Goal: Task Accomplishment & Management: Manage account settings

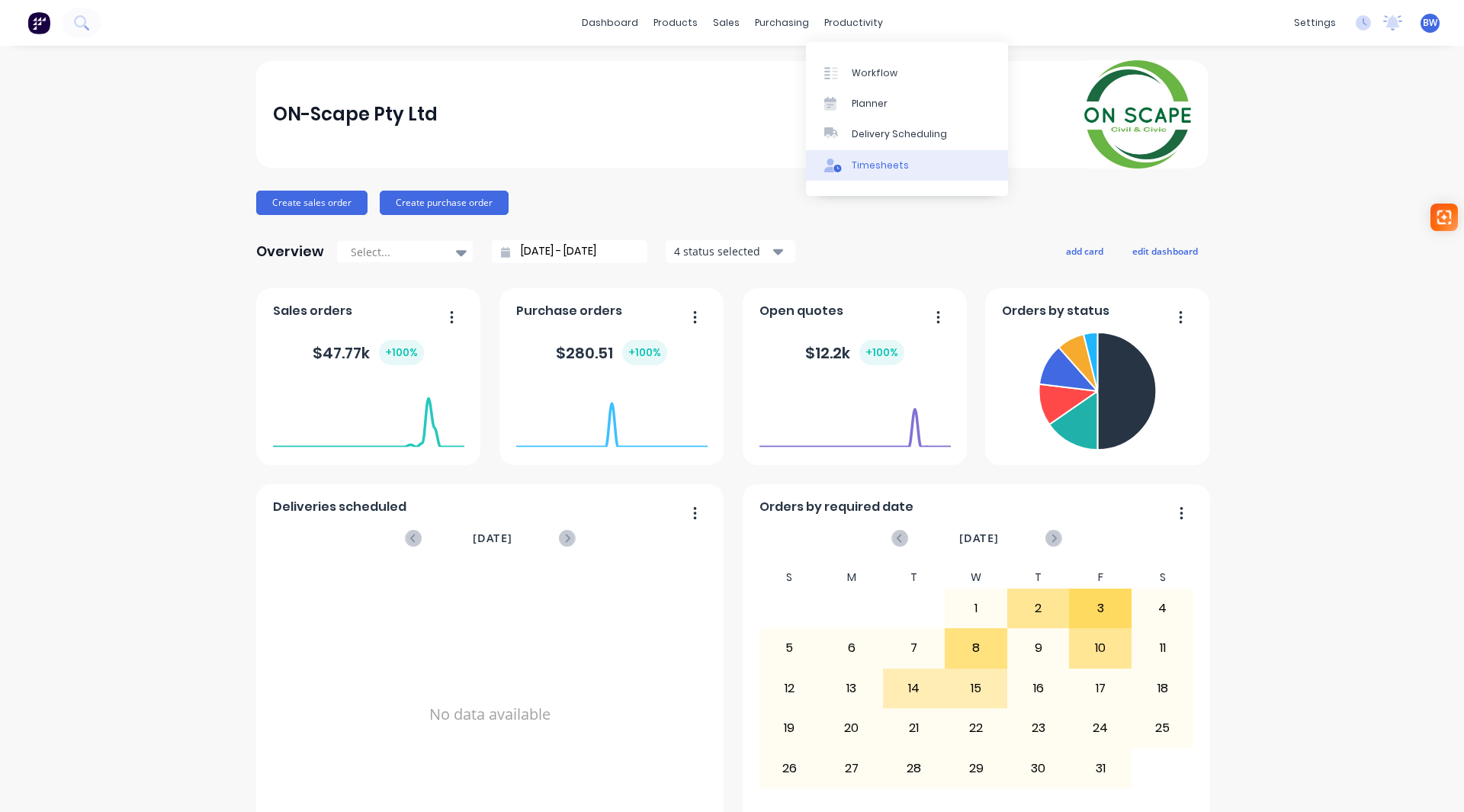
click at [874, 165] on div "Timesheets" at bounding box center [881, 166] width 58 height 14
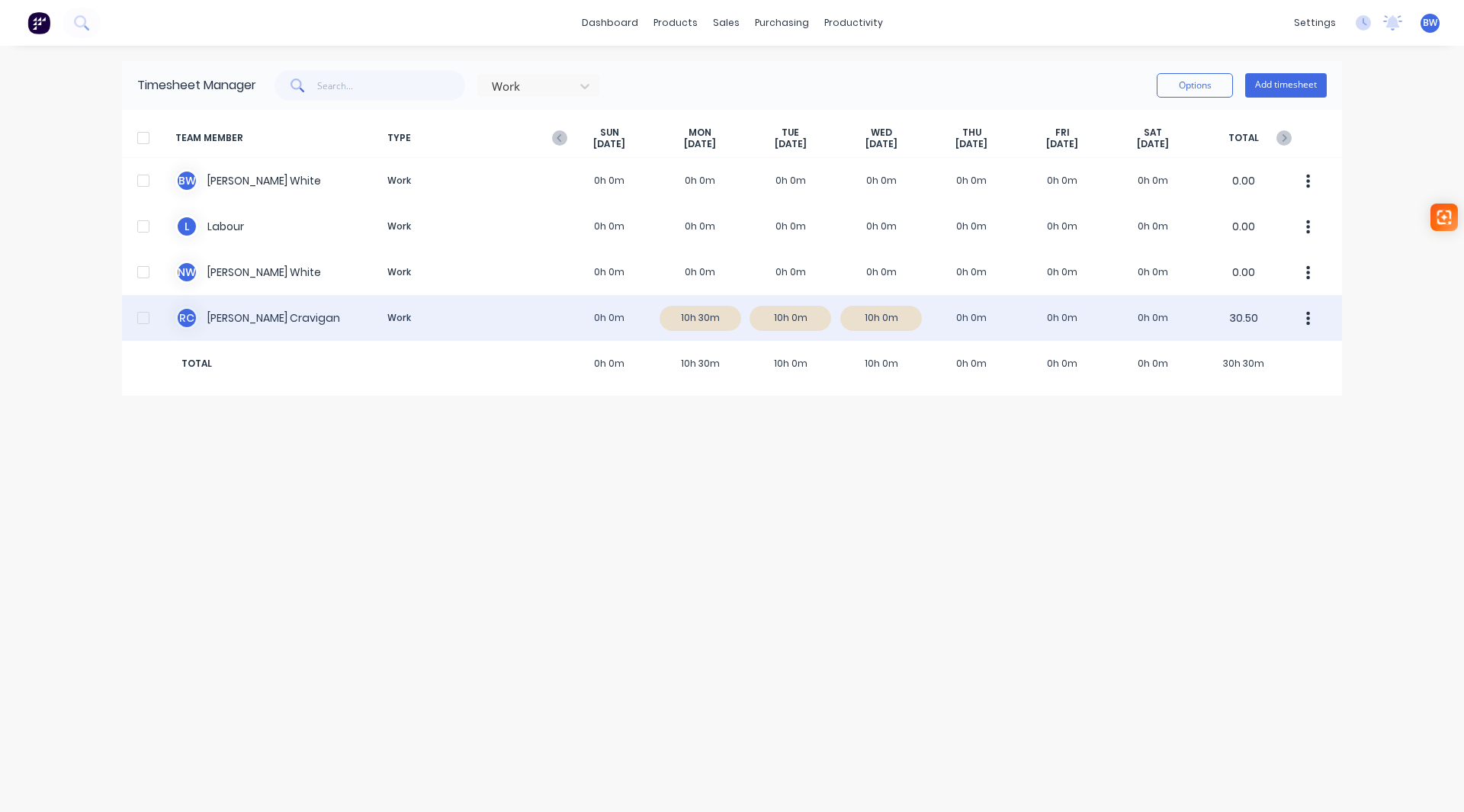
click at [260, 319] on div "[PERSON_NAME] Work 0h 0m 10h 30m 10h 0m 10h 0m 0h 0m 0h 0m 0h 0m 30.50" at bounding box center [732, 318] width 1221 height 46
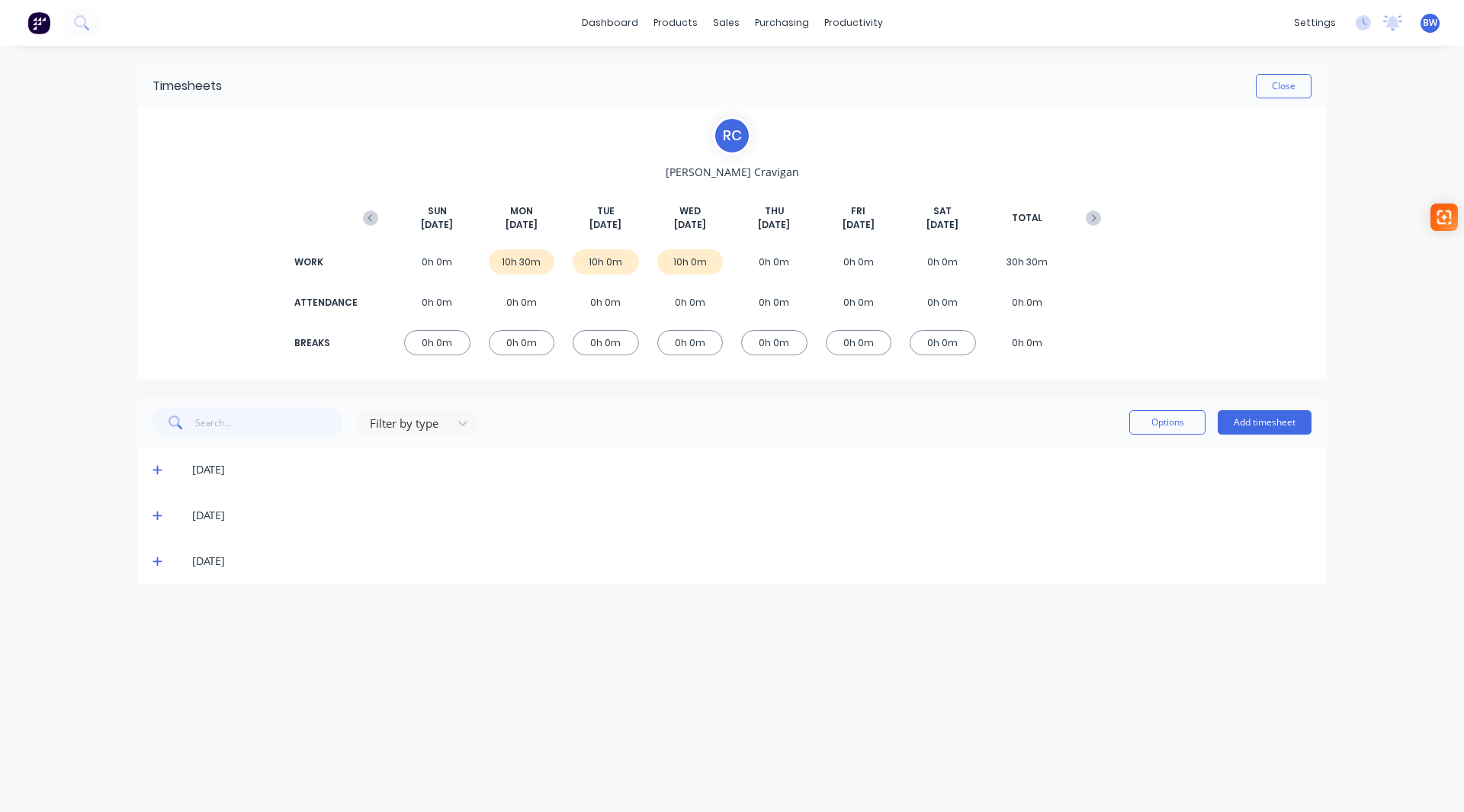
click at [155, 471] on icon at bounding box center [157, 470] width 10 height 11
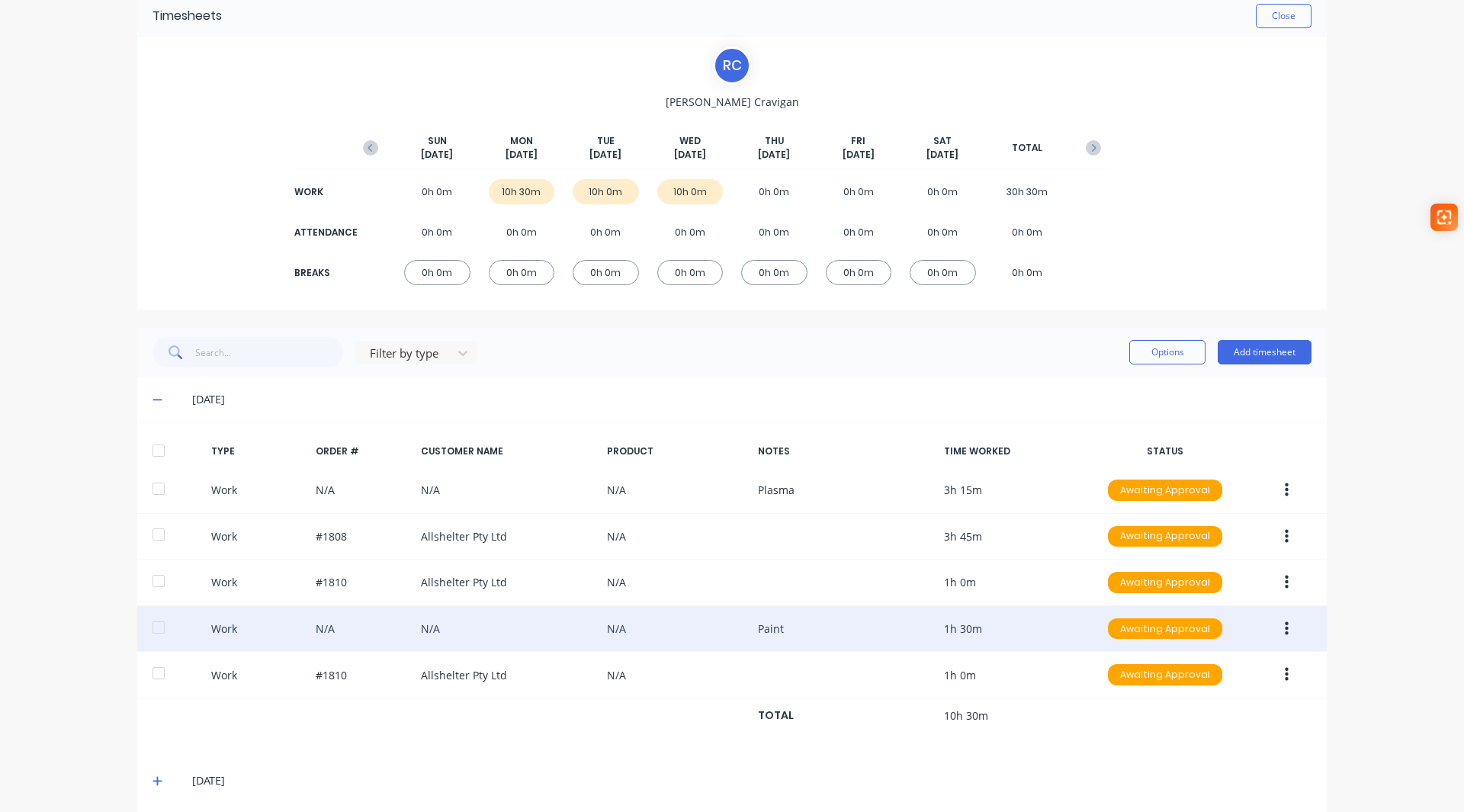
scroll to position [127, 0]
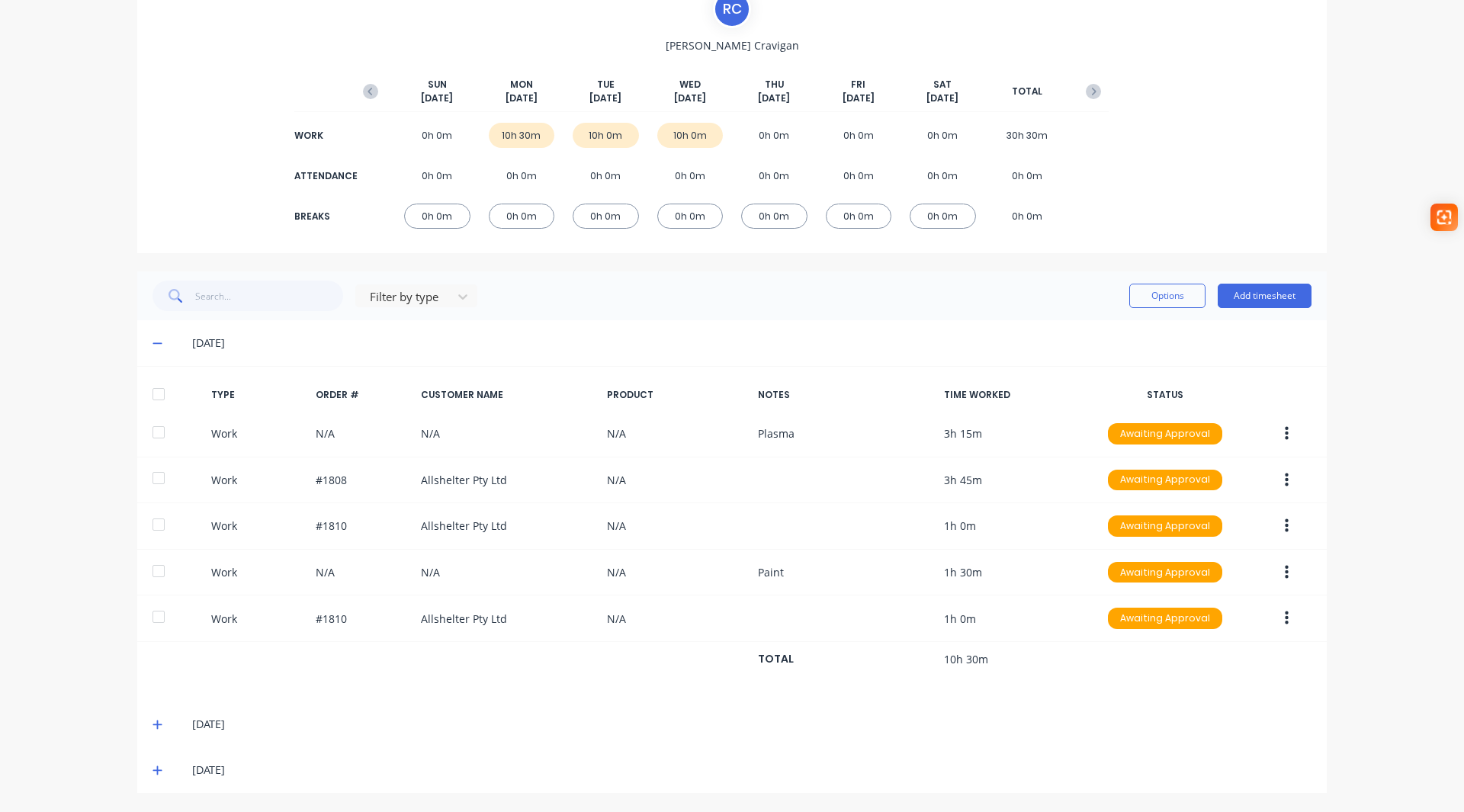
click at [153, 342] on icon at bounding box center [157, 343] width 10 height 11
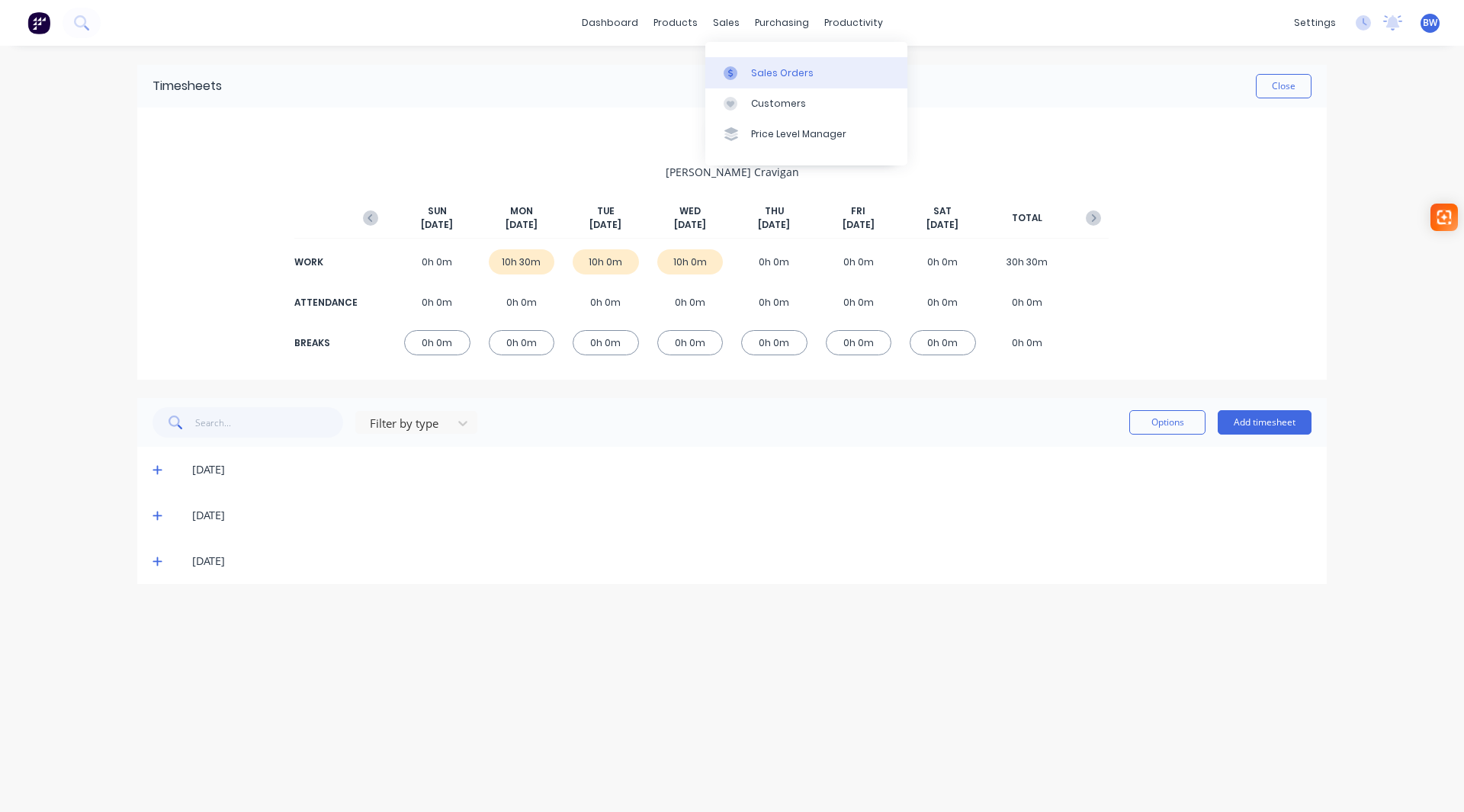
click at [758, 61] on link "Sales Orders" at bounding box center [806, 73] width 202 height 31
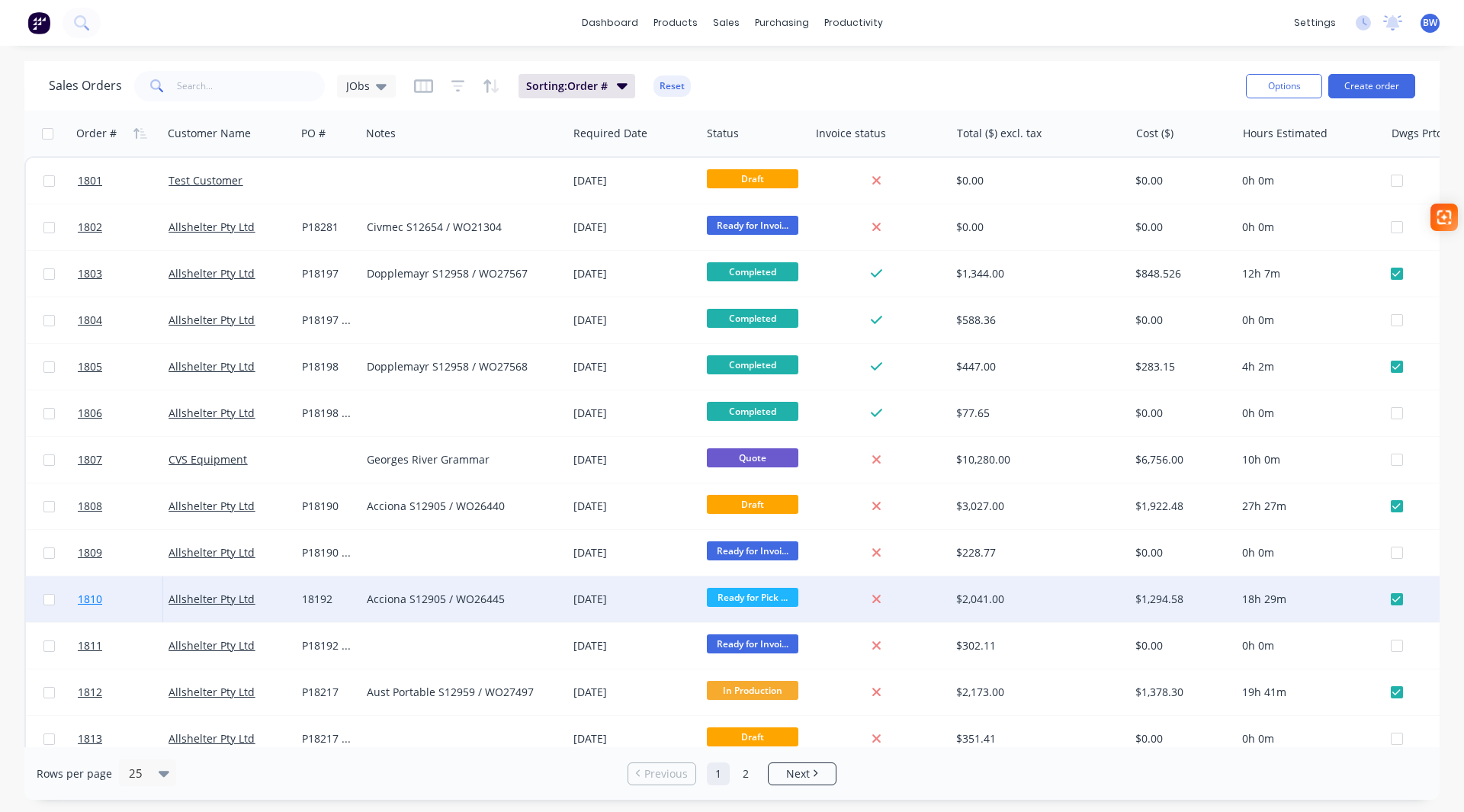
click at [91, 599] on span "1810" at bounding box center [90, 599] width 25 height 15
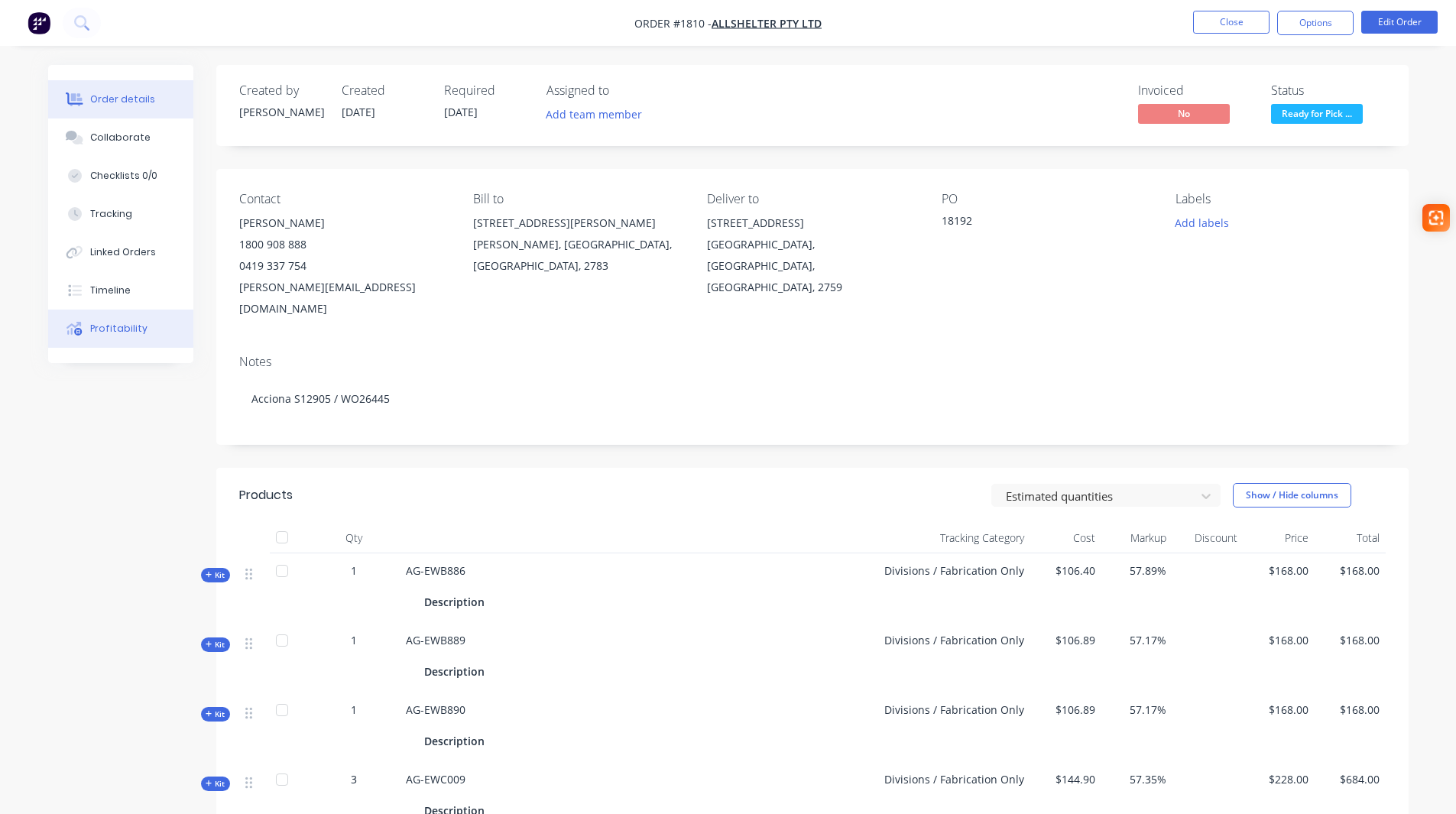
click at [95, 338] on button "Profitability" at bounding box center [121, 329] width 145 height 38
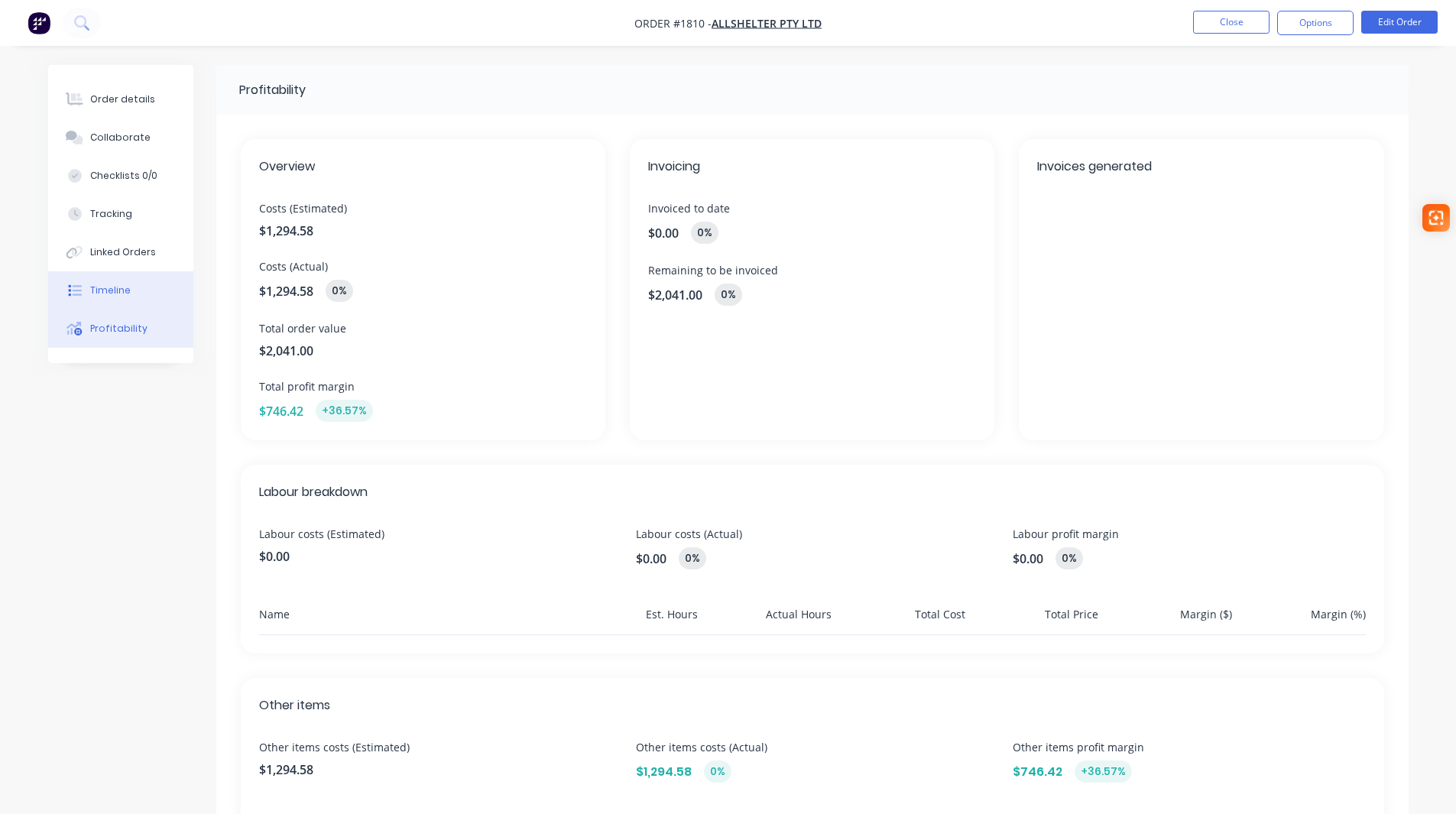
click at [125, 290] on div "Timeline" at bounding box center [110, 291] width 41 height 14
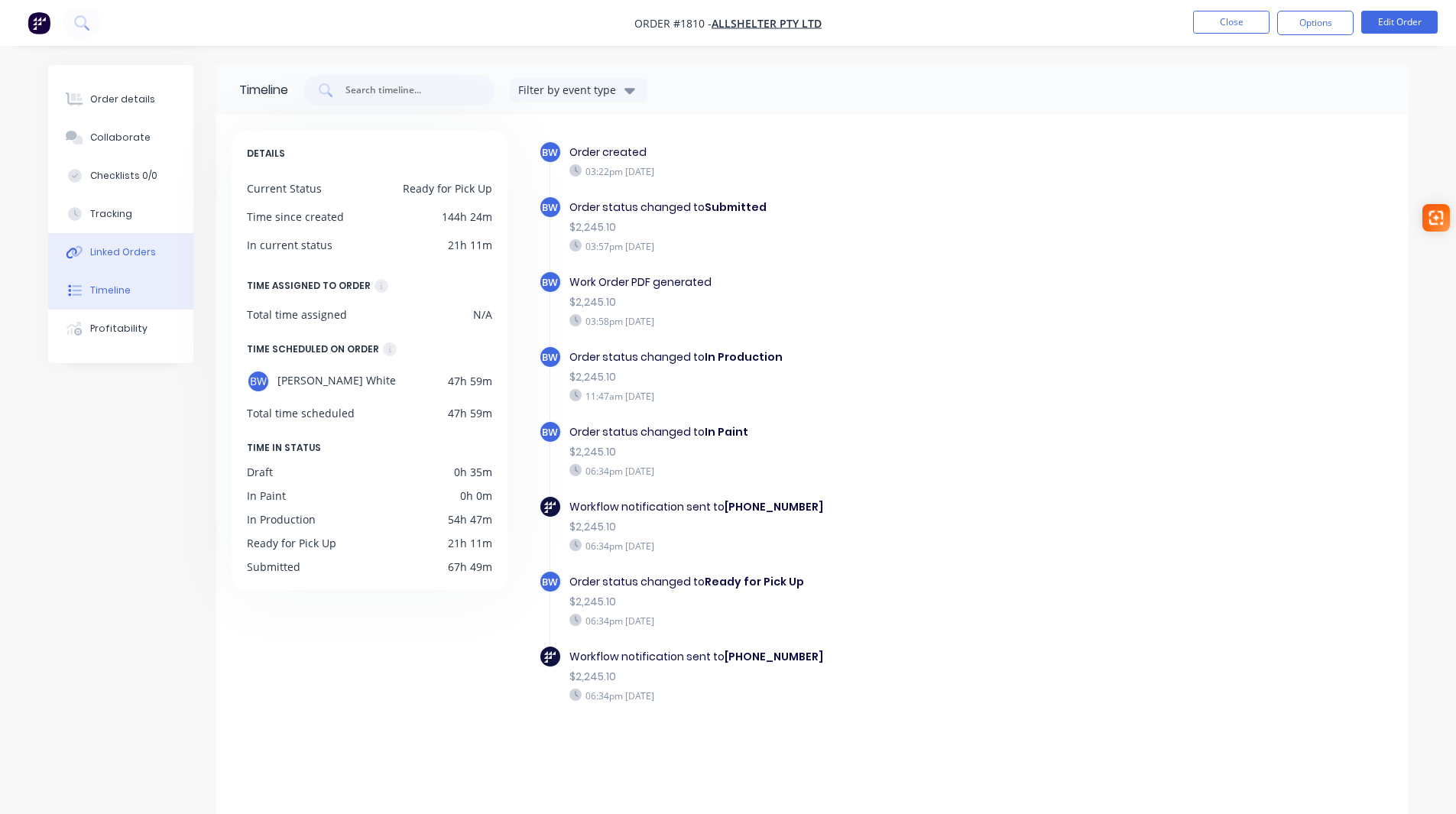
click at [127, 259] on div "Linked Orders" at bounding box center [122, 252] width 65 height 14
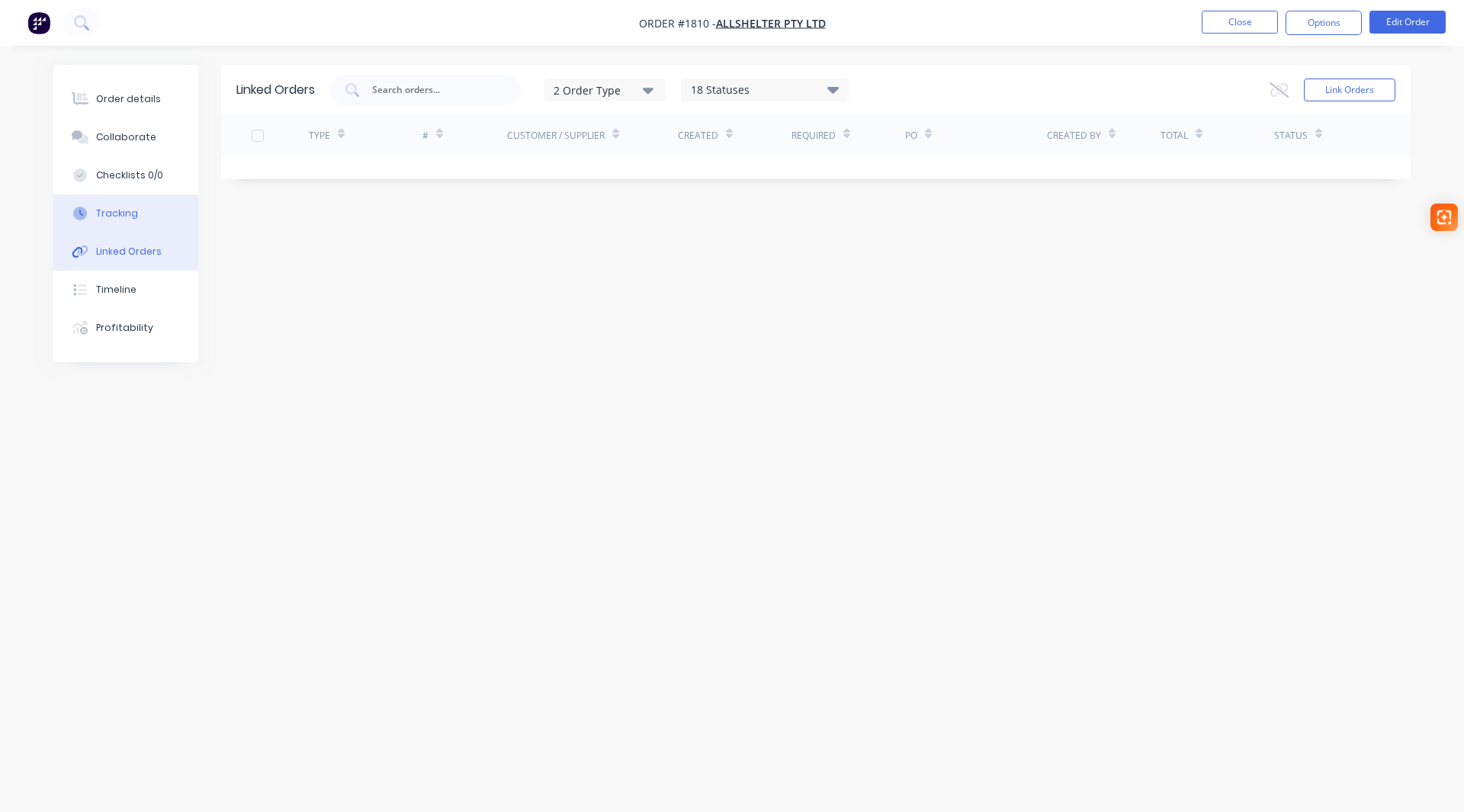
click at [110, 213] on div "Tracking" at bounding box center [117, 213] width 42 height 14
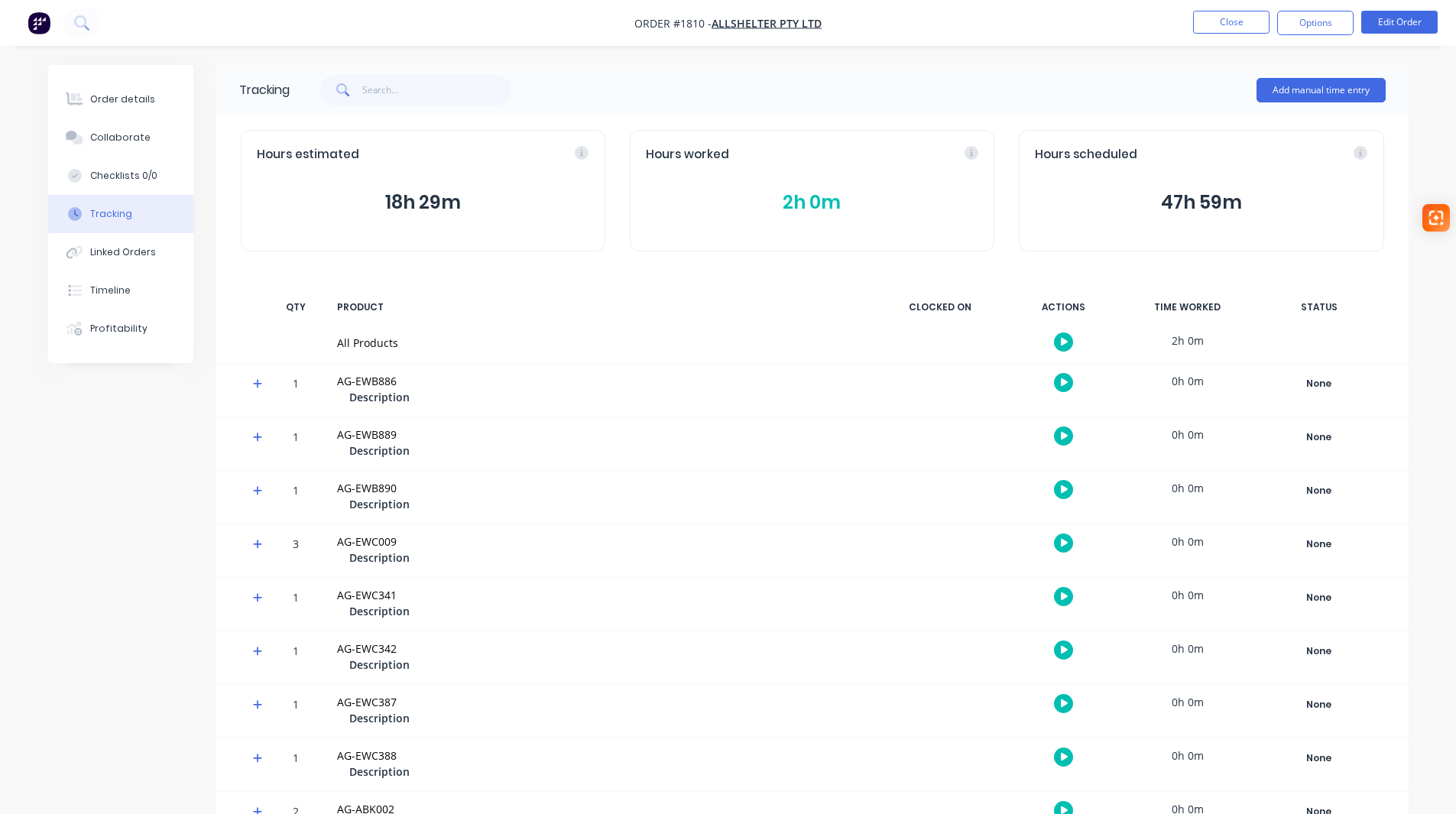
click at [824, 201] on button "2h 0m" at bounding box center [811, 202] width 332 height 29
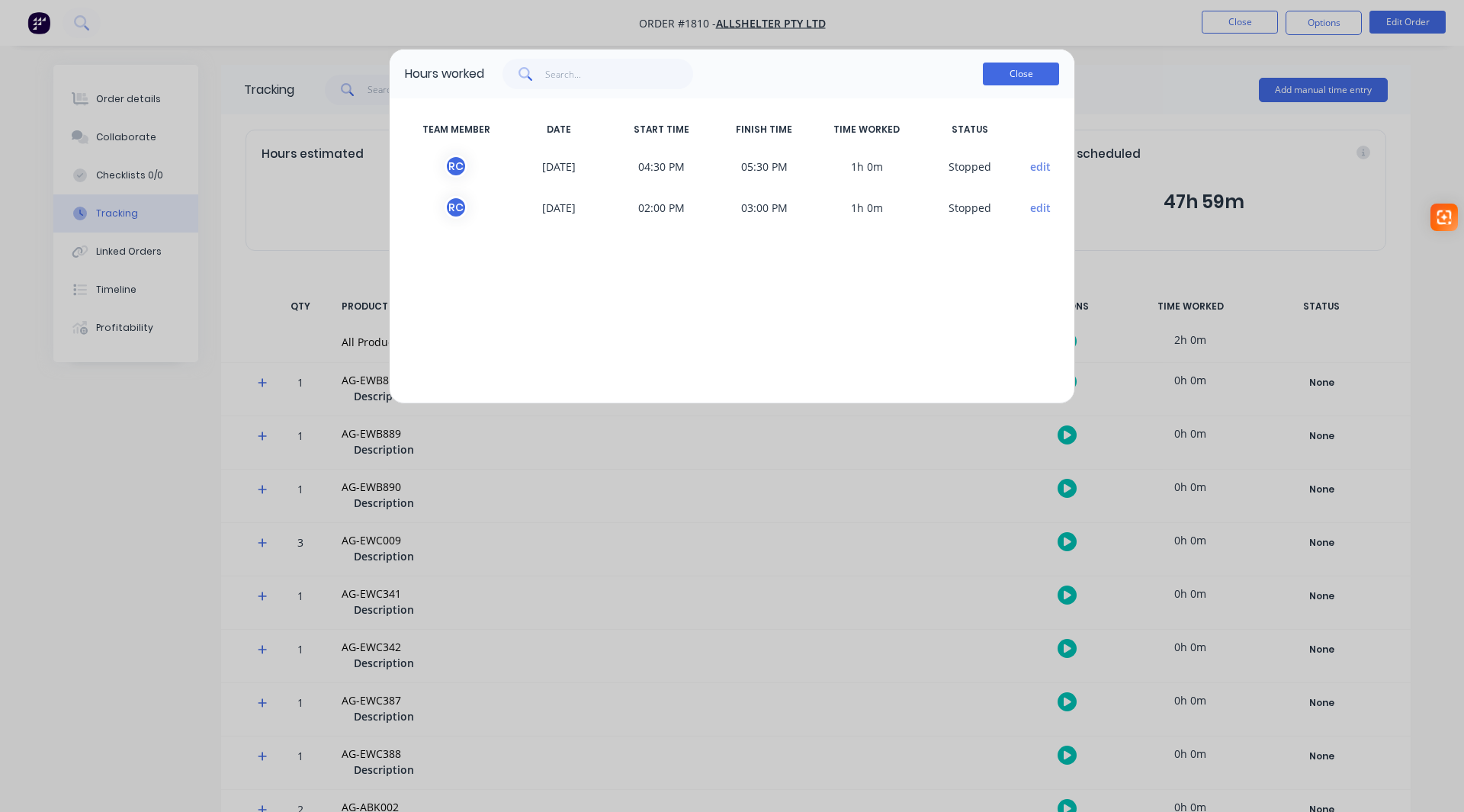
click at [1040, 71] on button "Close" at bounding box center [1021, 74] width 76 height 23
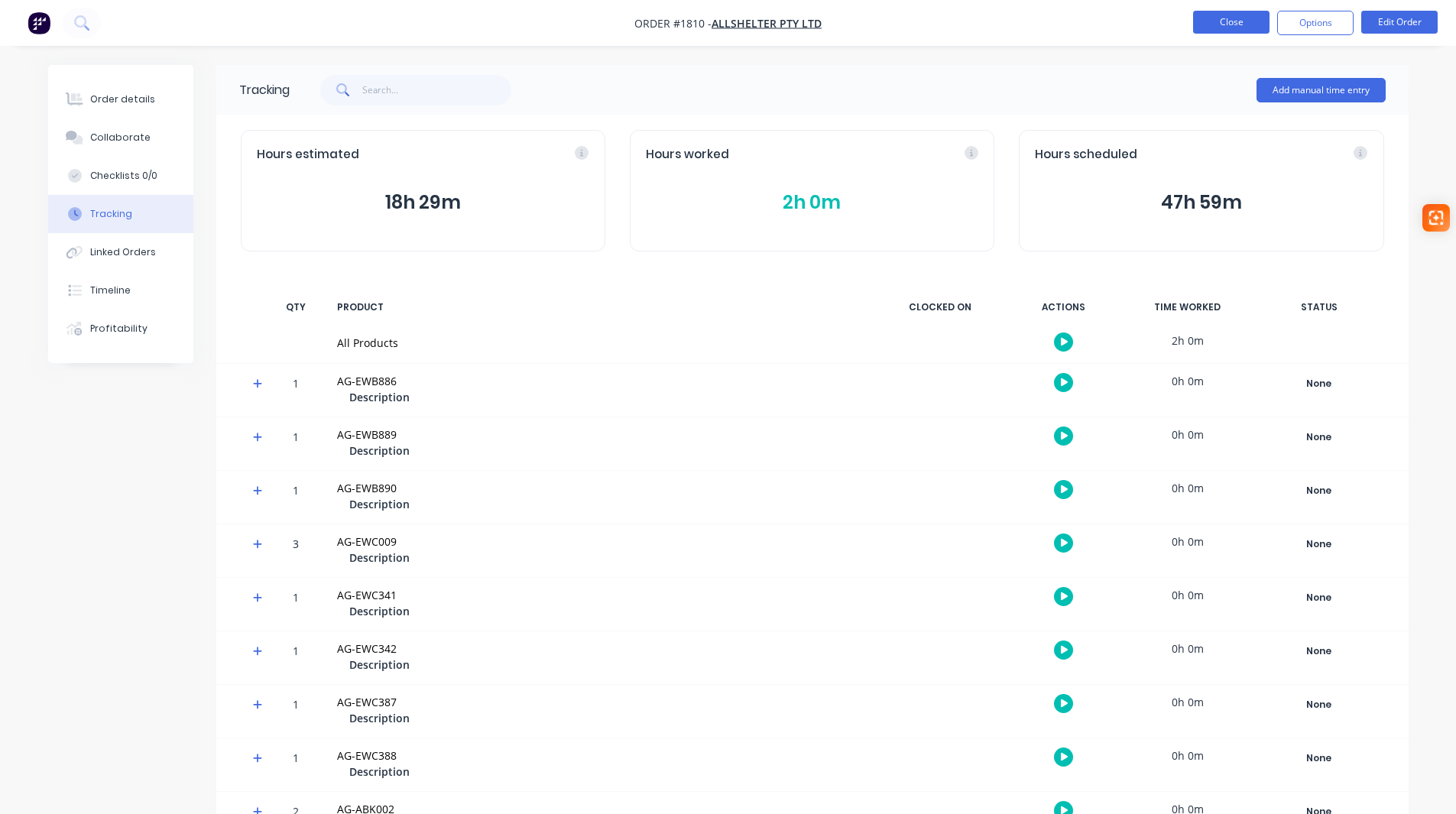
click at [1233, 28] on button "Close" at bounding box center [1231, 22] width 76 height 23
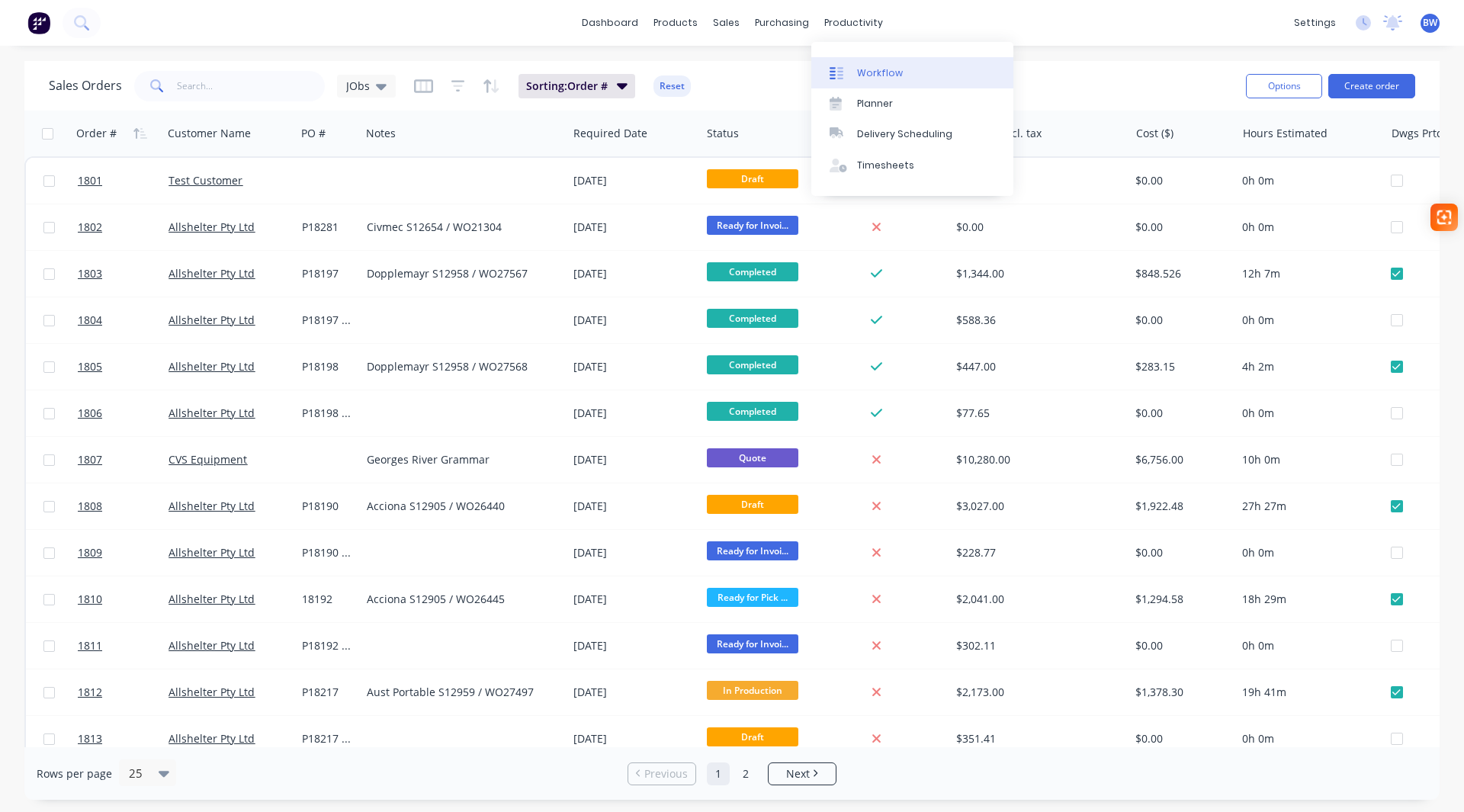
click at [868, 72] on div "Workflow" at bounding box center [881, 73] width 46 height 14
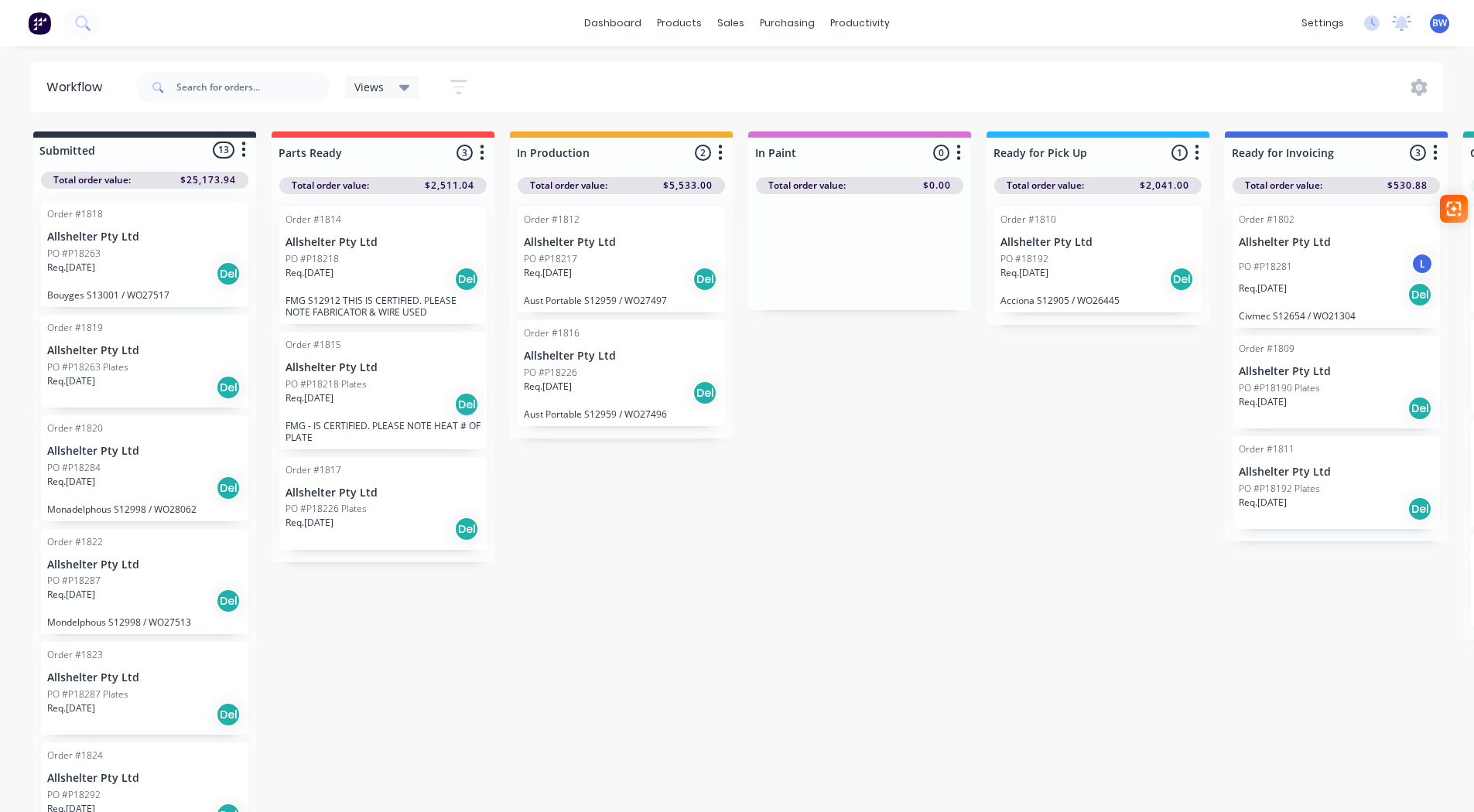
click at [874, 249] on div at bounding box center [860, 251] width 223 height 116
drag, startPoint x: 874, startPoint y: 249, endPoint x: 746, endPoint y: 415, distance: 209.6
click at [746, 415] on div "Submitted 13 Status colour #273444 hex #273444 Save Cancel Summaries Total orde…" at bounding box center [1054, 473] width 2131 height 684
click at [1079, 447] on div "Submitted 13 Status colour #273444 hex #273444 Save Cancel Summaries Total orde…" at bounding box center [1054, 473] width 2131 height 684
click at [1328, 361] on div "Order #1809 Allshelter Pty Ltd PO #P18190 Plates Req. [DATE] Del" at bounding box center [1336, 381] width 207 height 93
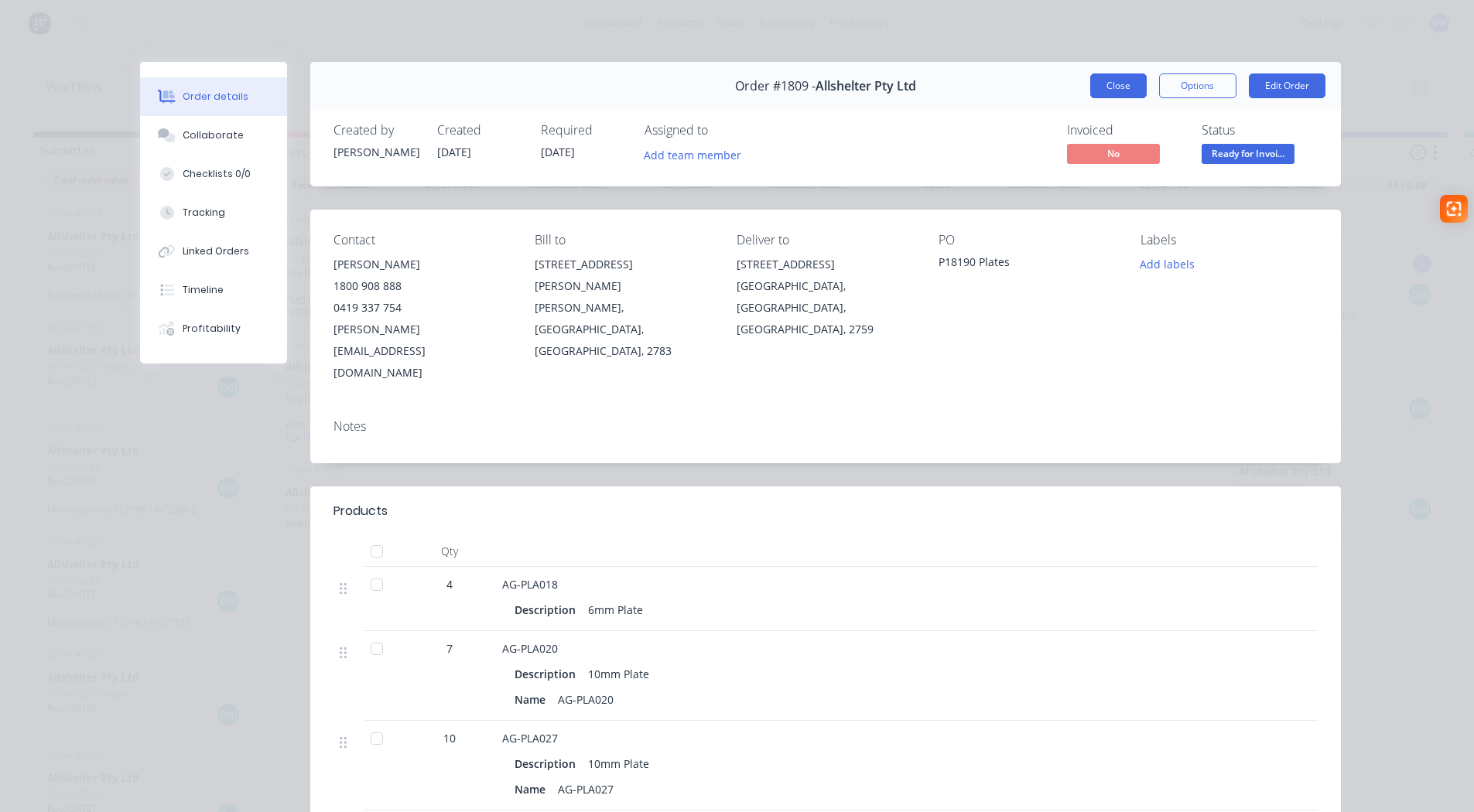
click at [1110, 77] on button "Close" at bounding box center [1118, 86] width 57 height 25
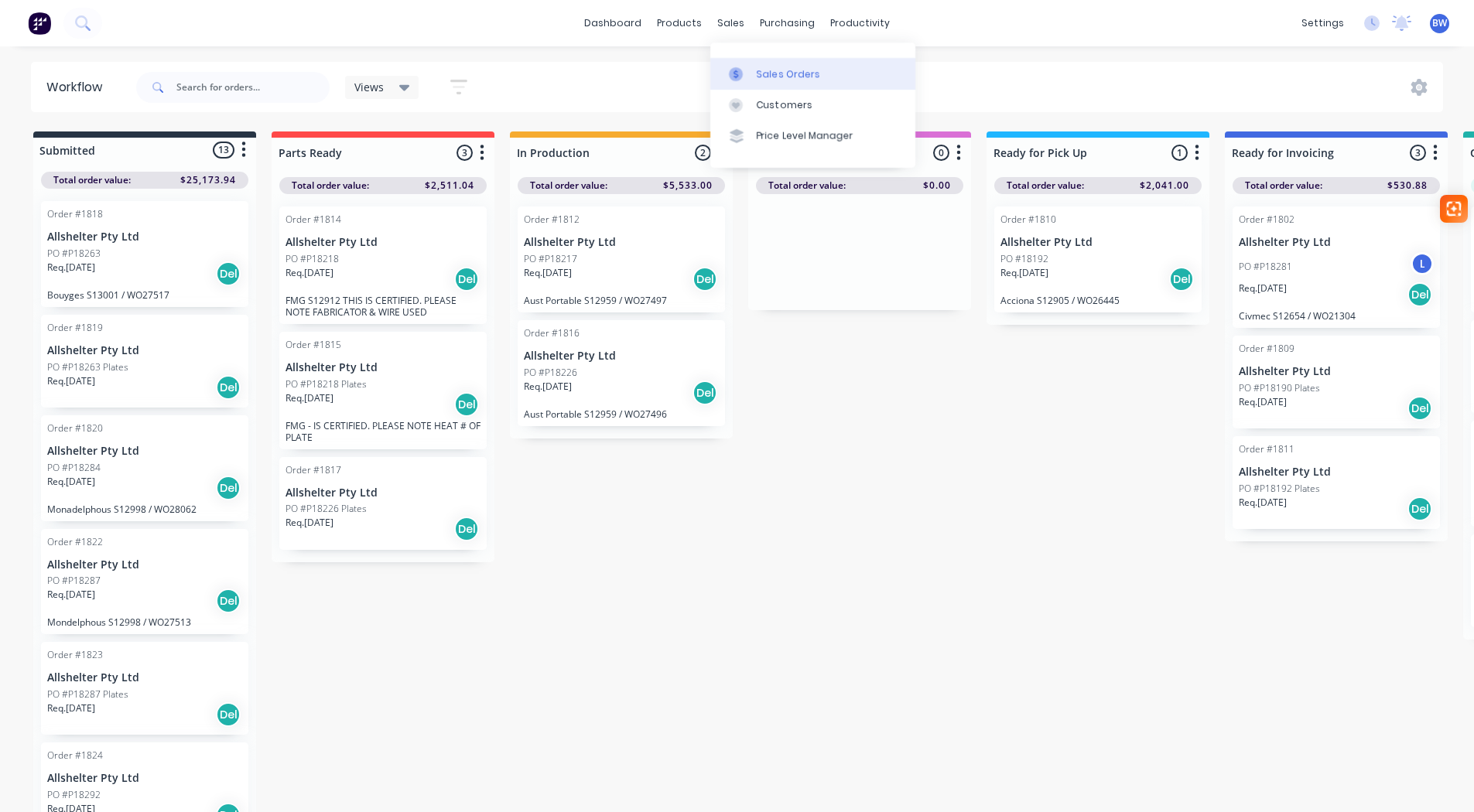
click at [765, 76] on div "Sales Orders" at bounding box center [788, 74] width 63 height 14
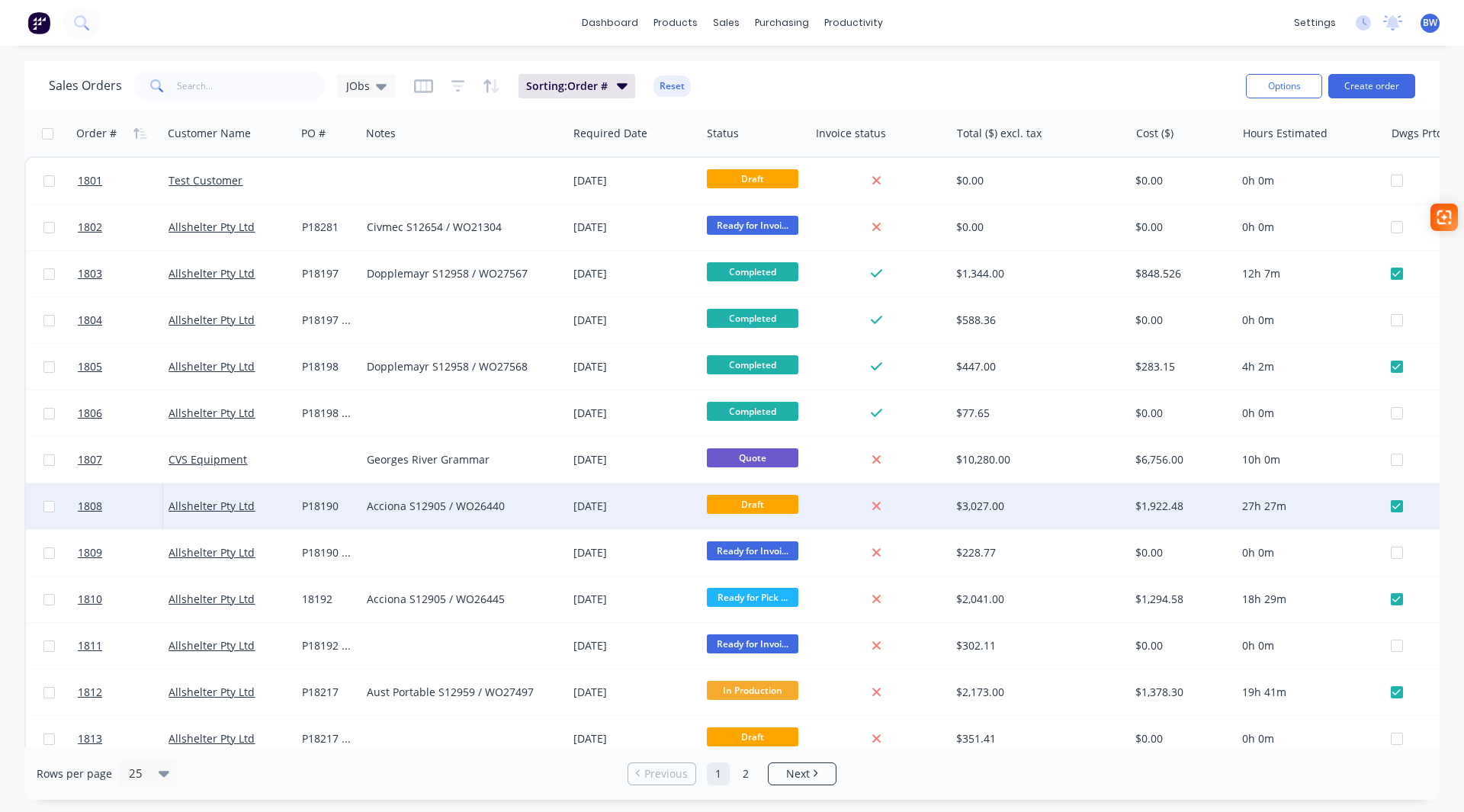
click at [490, 505] on div "Acciona S12905 / WO26440" at bounding box center [459, 507] width 184 height 15
click at [189, 506] on link "Allshelter Pty Ltd" at bounding box center [212, 506] width 86 height 15
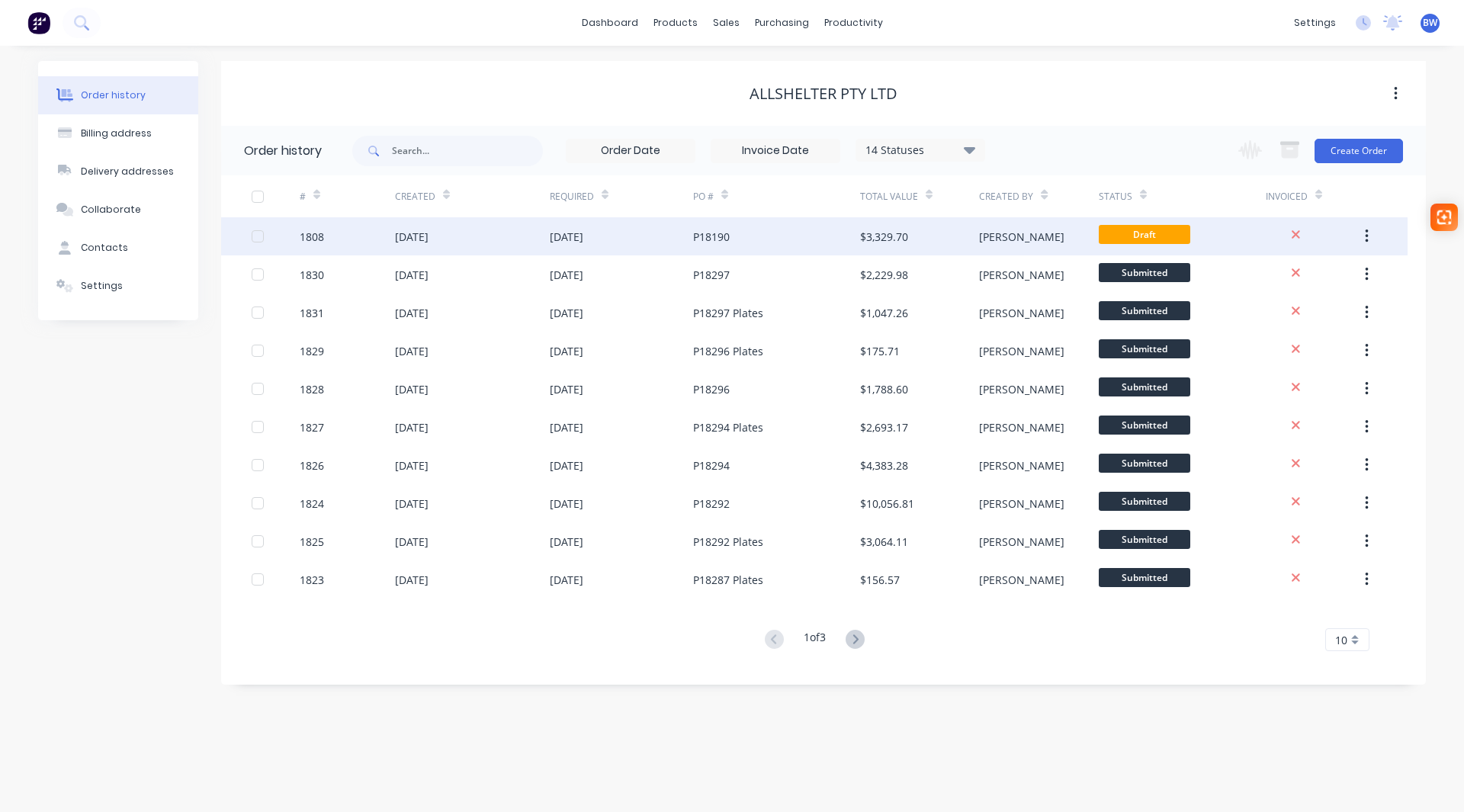
click at [392, 233] on div "1808" at bounding box center [347, 236] width 95 height 38
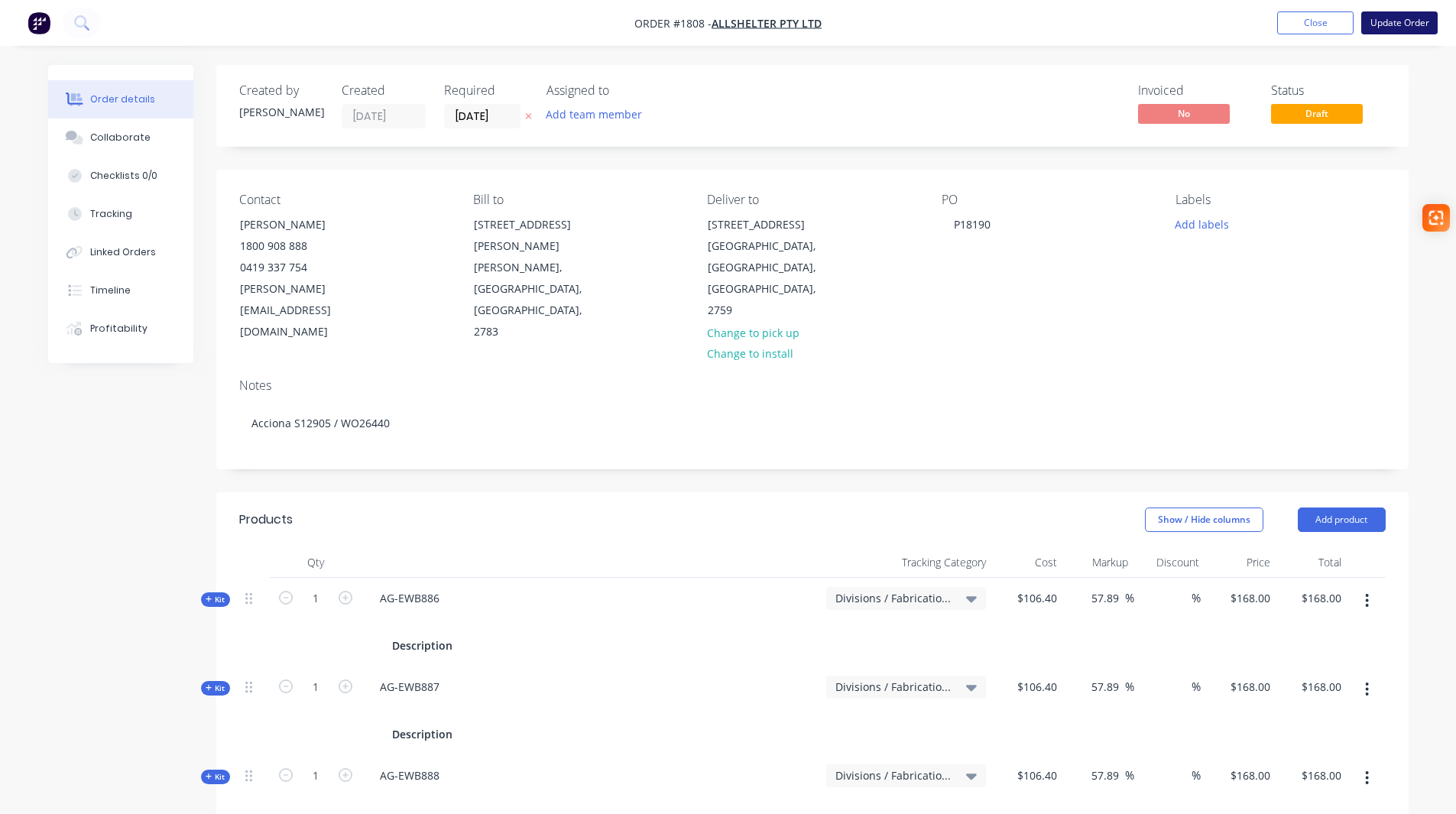
click at [1377, 30] on button "Update Order" at bounding box center [1398, 23] width 76 height 23
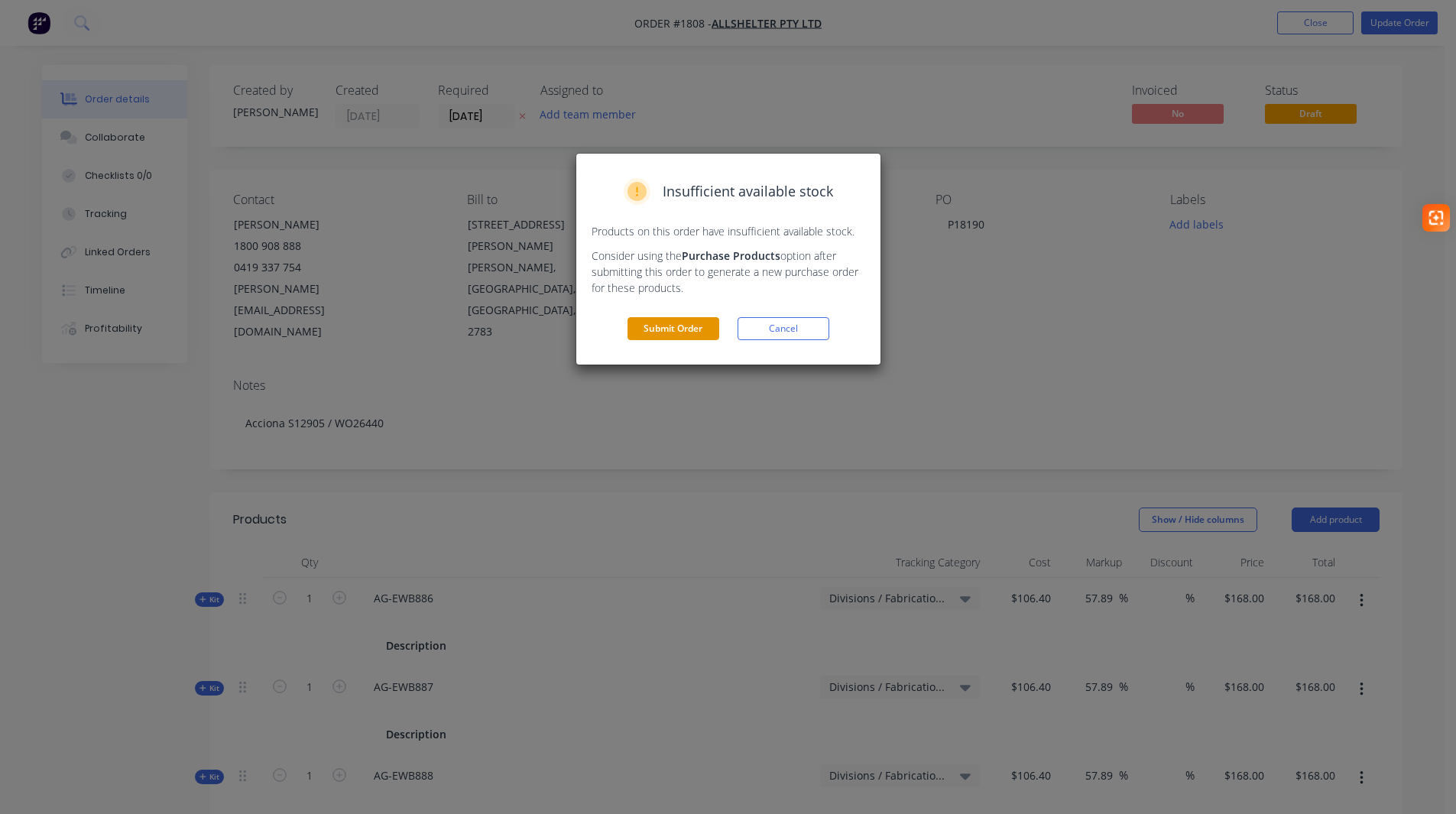
click at [657, 339] on button "Submit Order" at bounding box center [673, 329] width 92 height 23
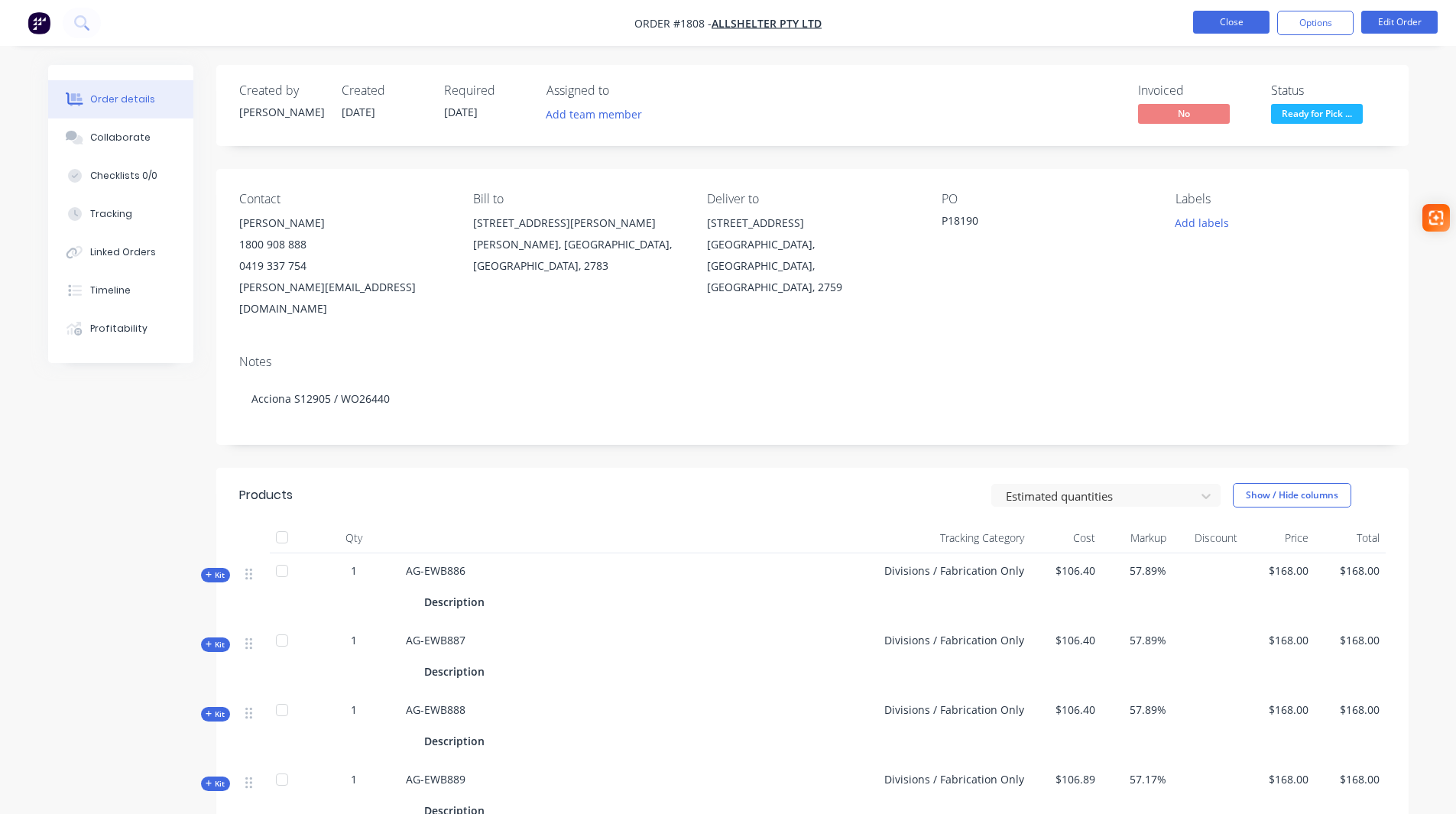
click at [1221, 25] on button "Close" at bounding box center [1231, 22] width 76 height 23
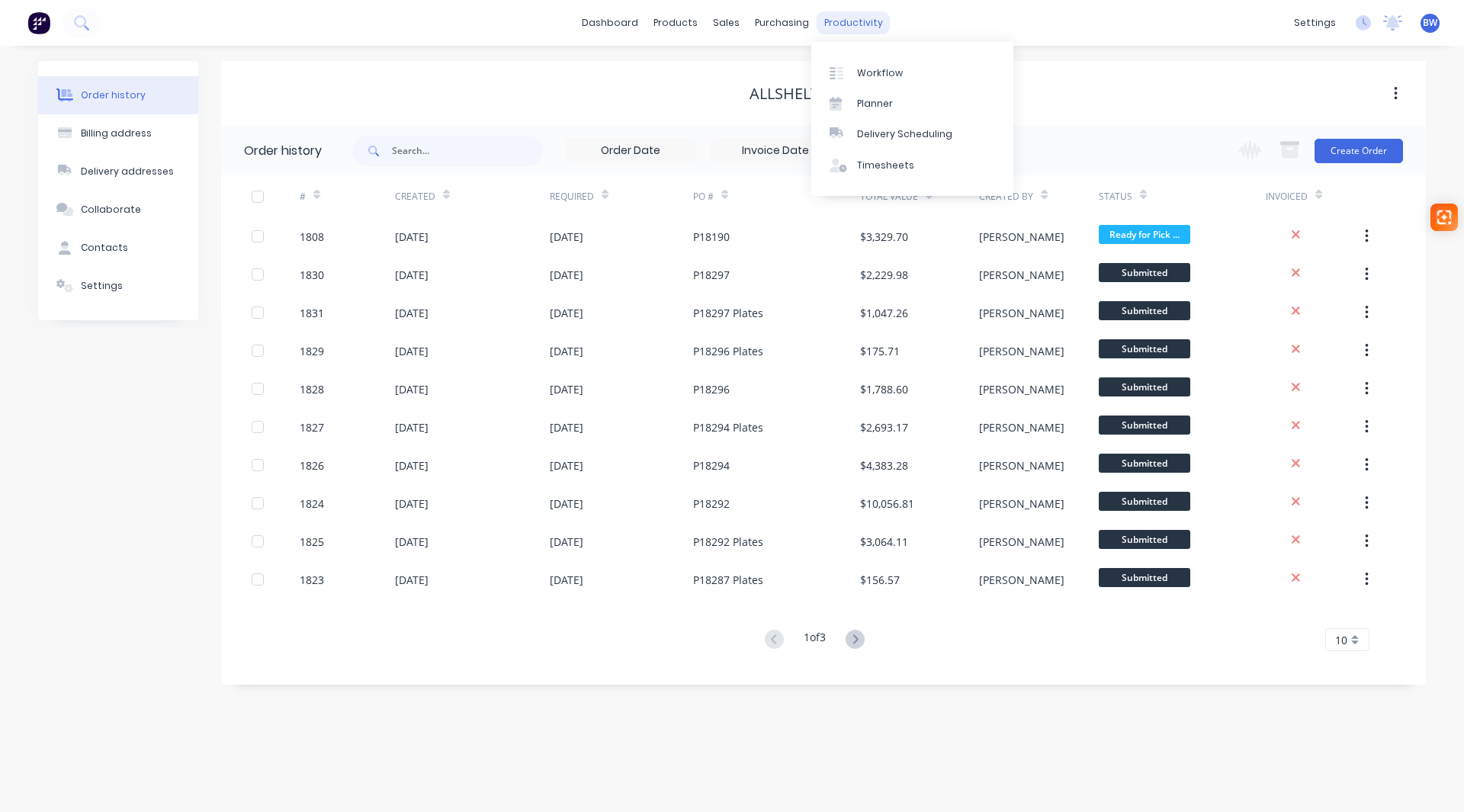
click at [859, 25] on div "productivity" at bounding box center [854, 23] width 74 height 23
click at [868, 68] on div "Workflow" at bounding box center [881, 73] width 46 height 14
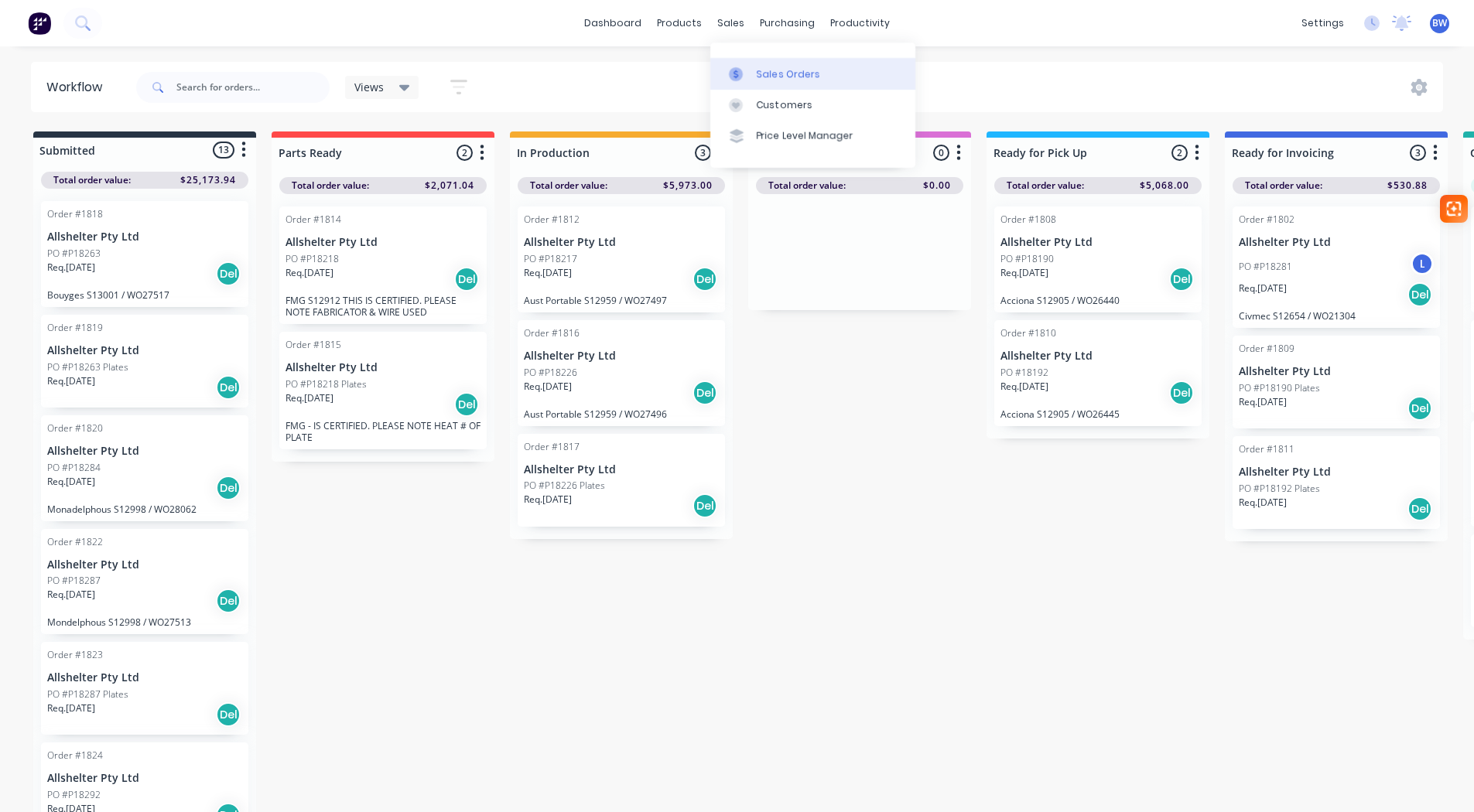
click at [758, 68] on div "Sales Orders" at bounding box center [788, 74] width 63 height 14
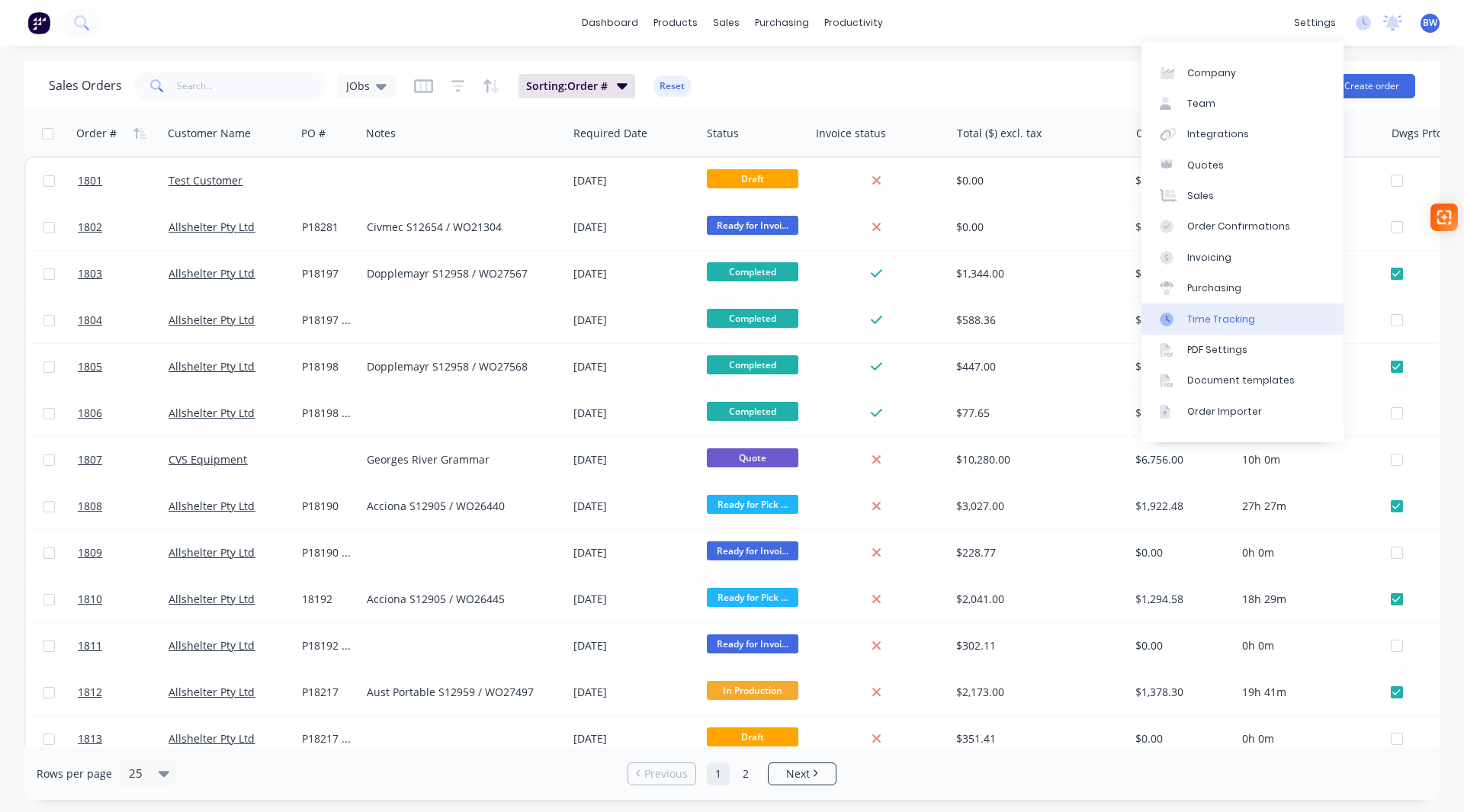
click at [1229, 314] on div "Time Tracking" at bounding box center [1221, 319] width 68 height 14
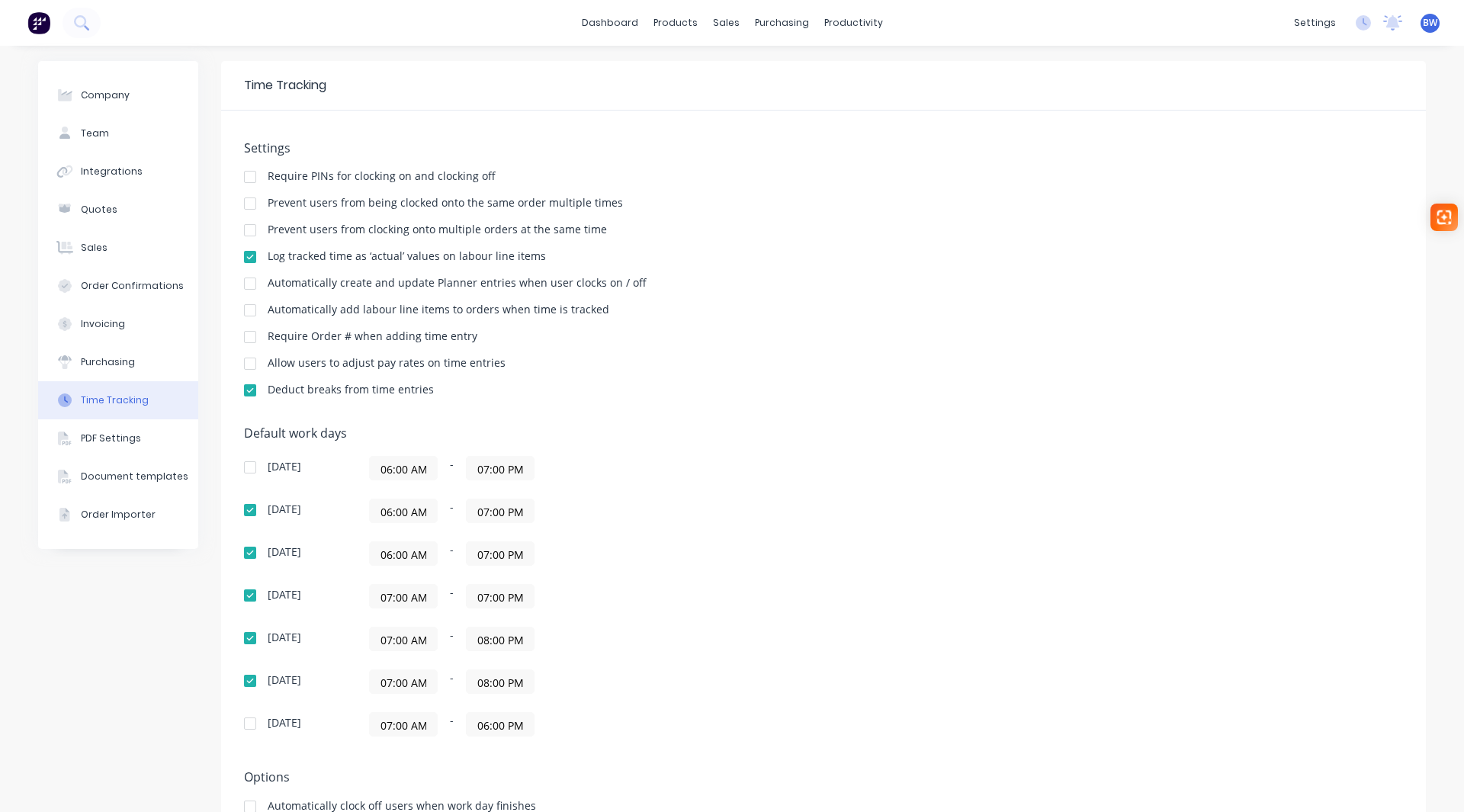
scroll to position [124, 0]
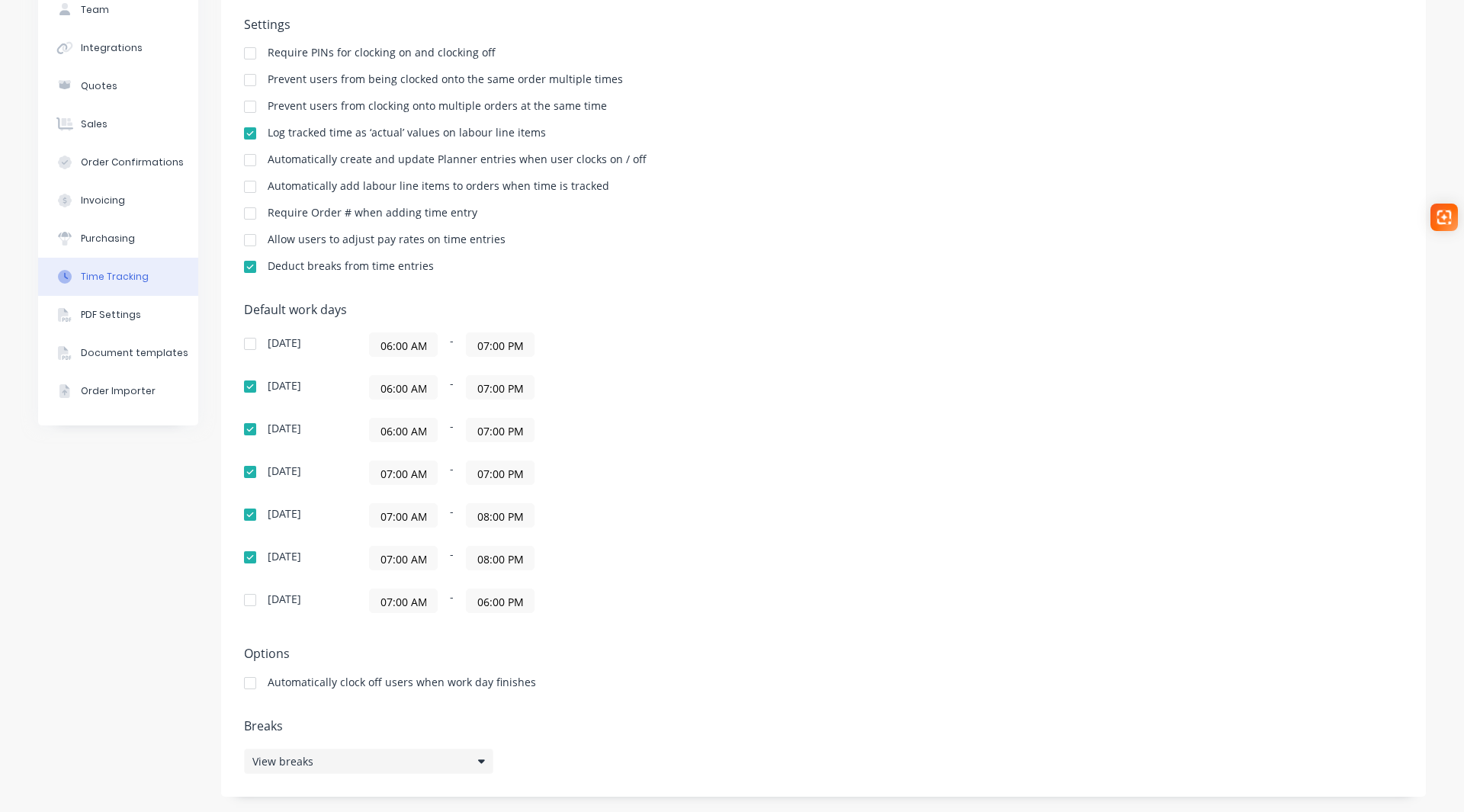
click at [478, 764] on icon at bounding box center [481, 761] width 7 height 11
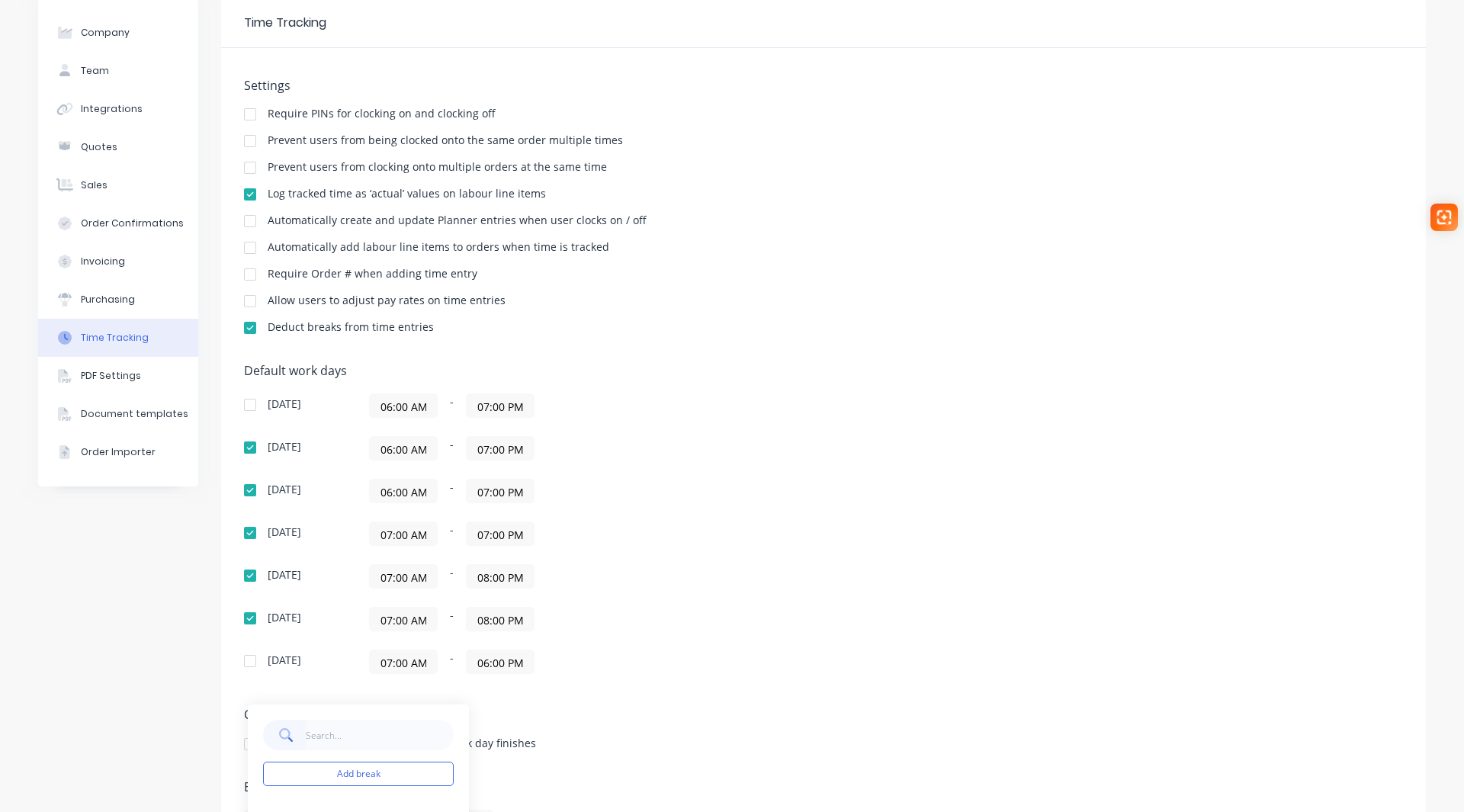
scroll to position [0, 0]
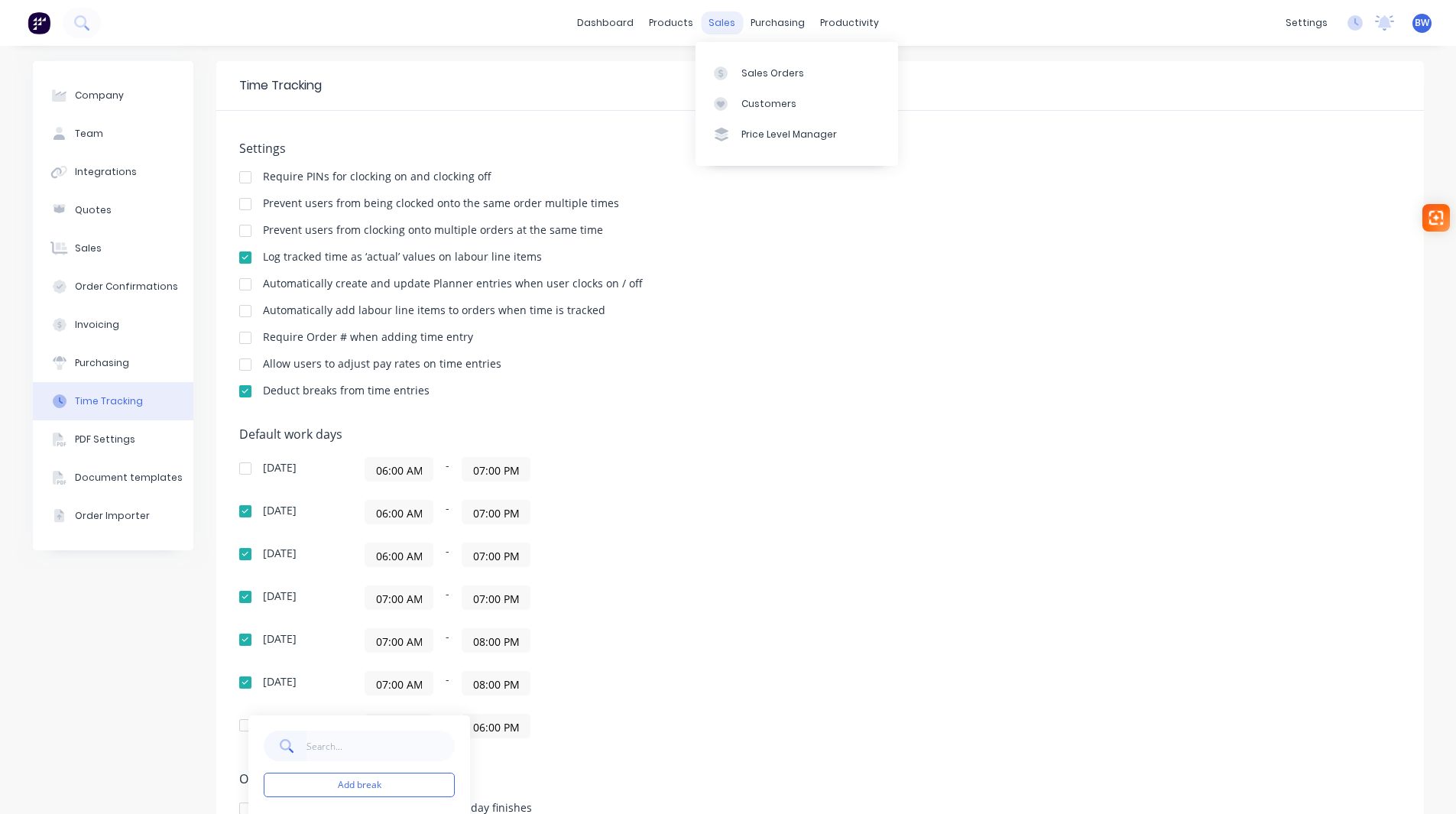
click at [725, 24] on div "sales" at bounding box center [721, 23] width 42 height 23
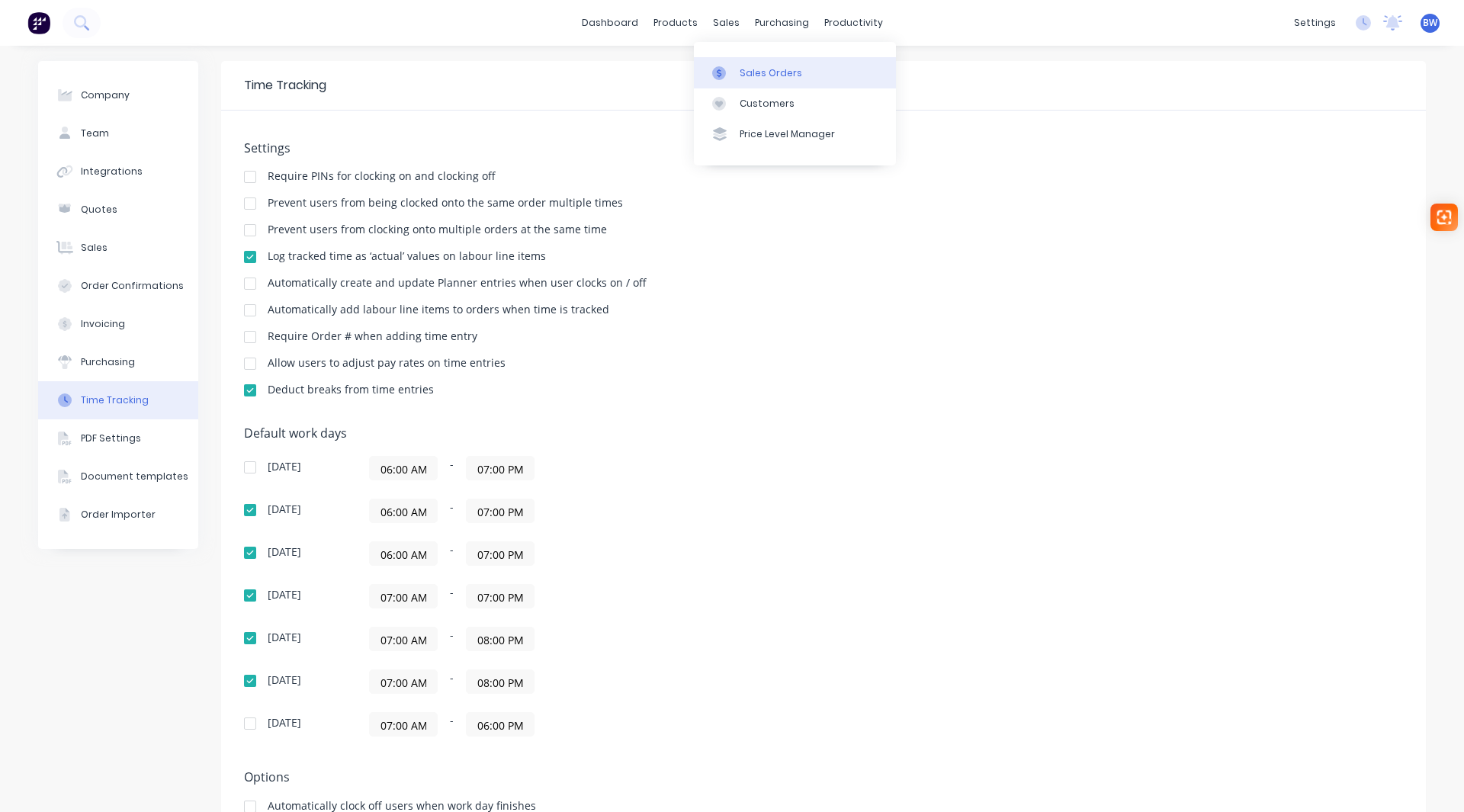
click at [734, 73] on div at bounding box center [724, 73] width 23 height 14
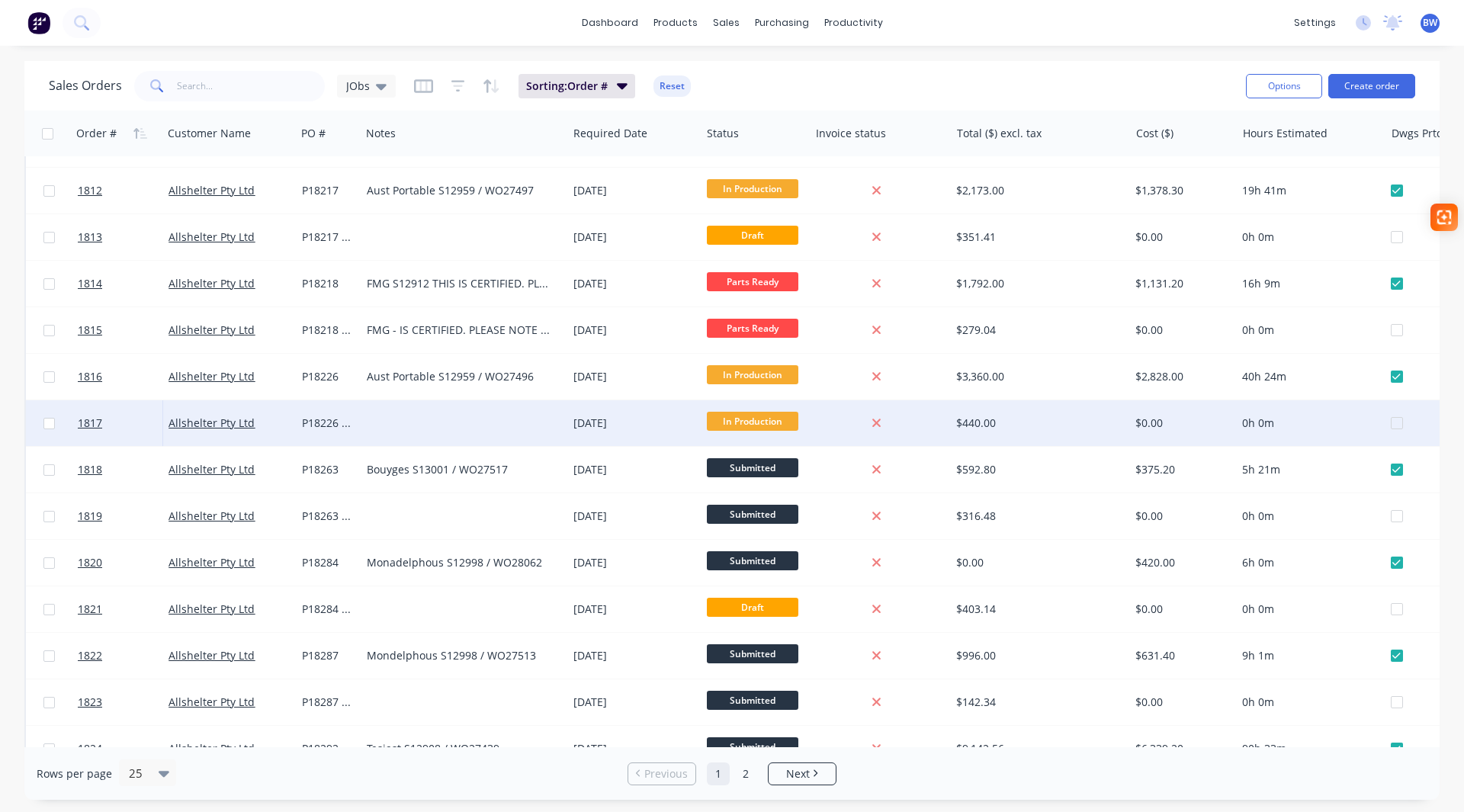
scroll to position [579, 0]
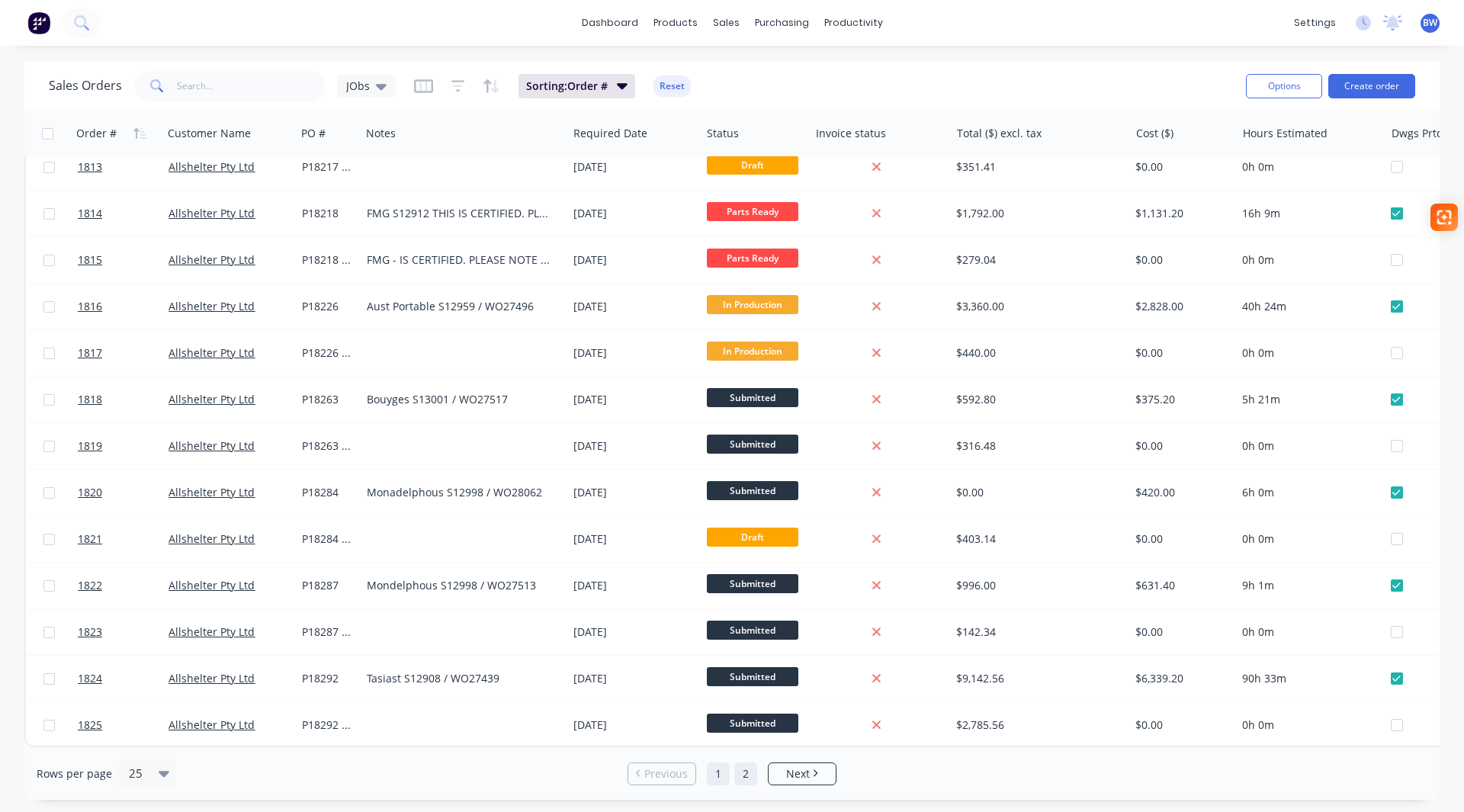
click at [752, 774] on link "2" at bounding box center [746, 774] width 23 height 23
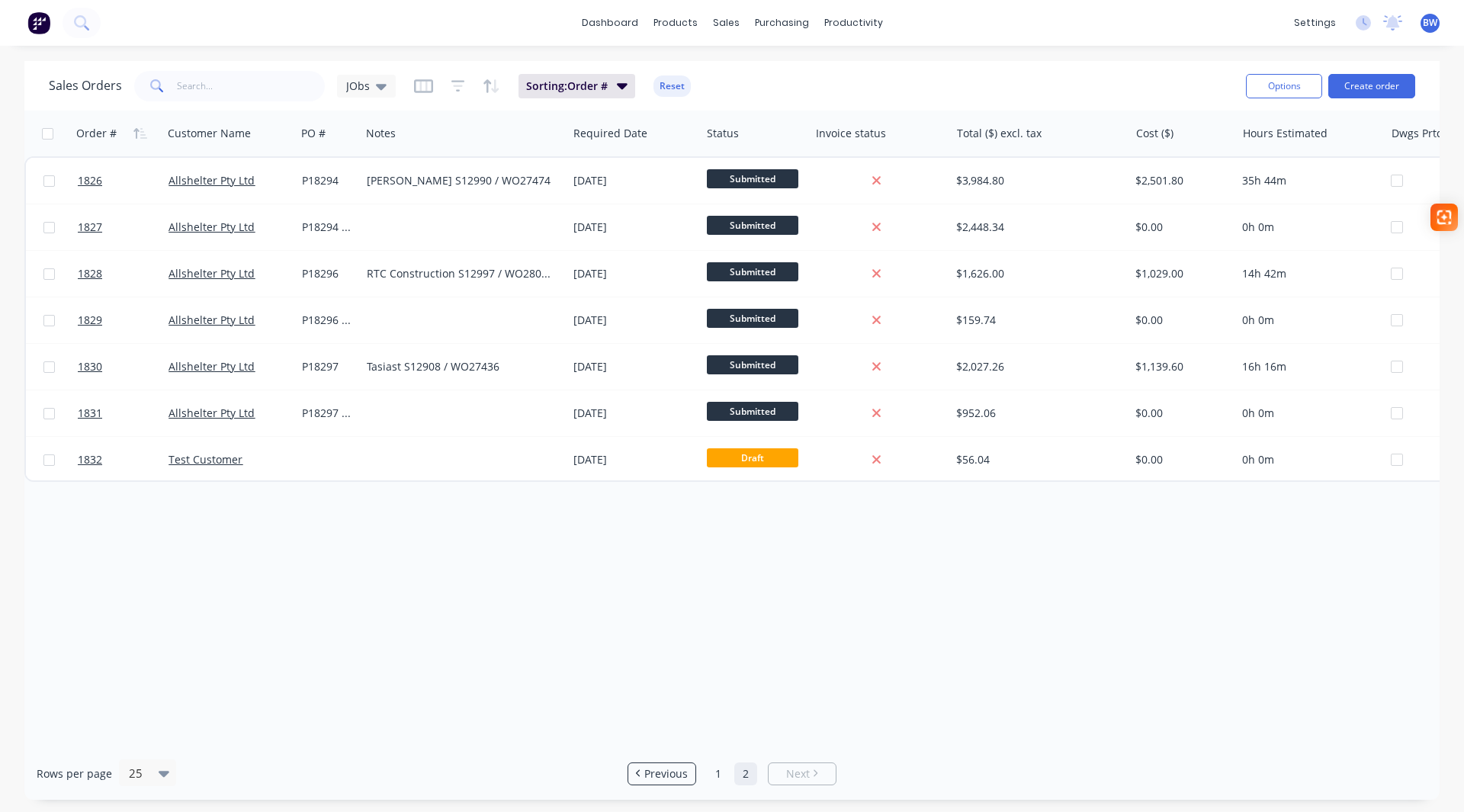
scroll to position [0, 0]
click at [656, 777] on span "Previous" at bounding box center [666, 774] width 44 height 15
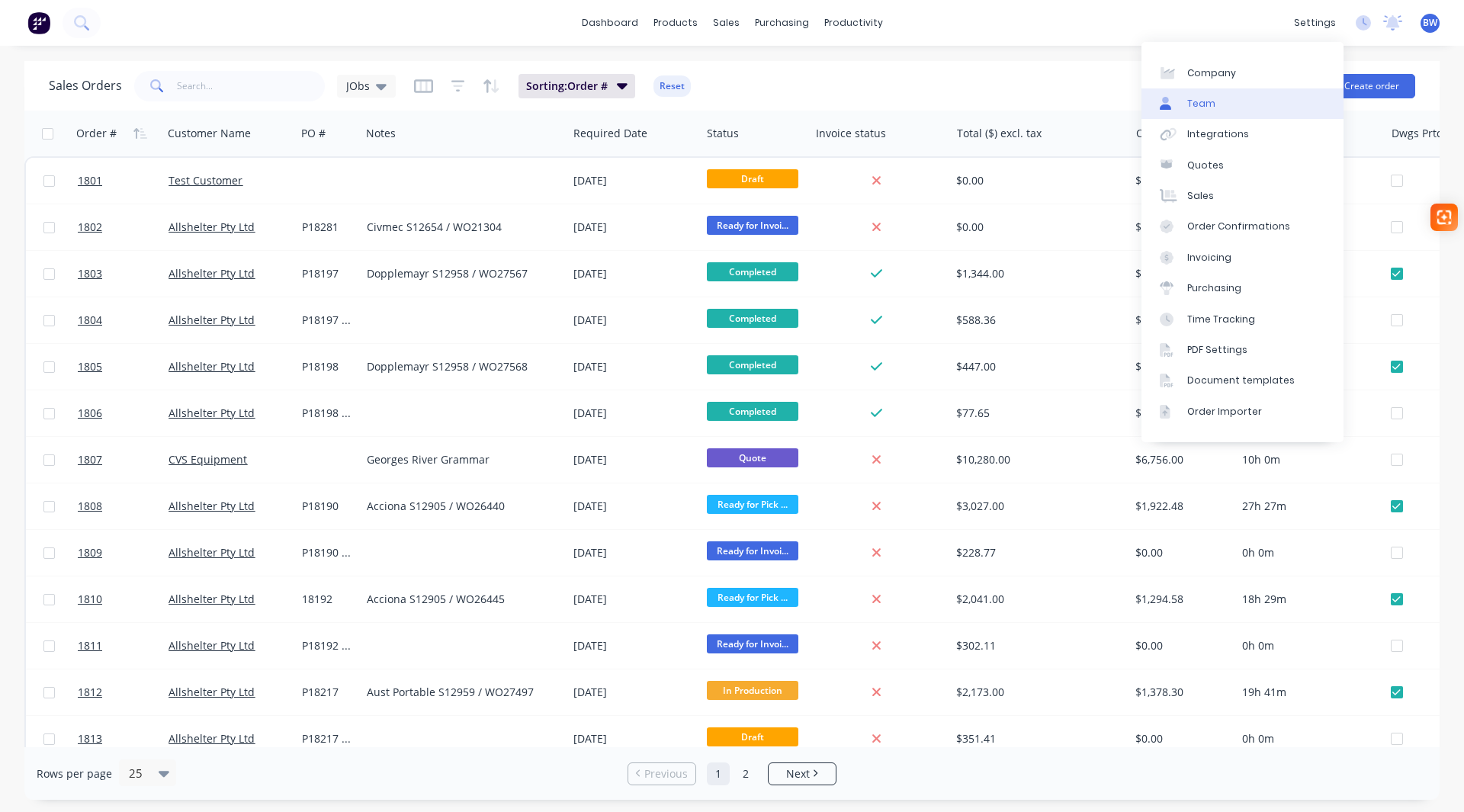
click at [1205, 99] on div "Team" at bounding box center [1201, 104] width 28 height 14
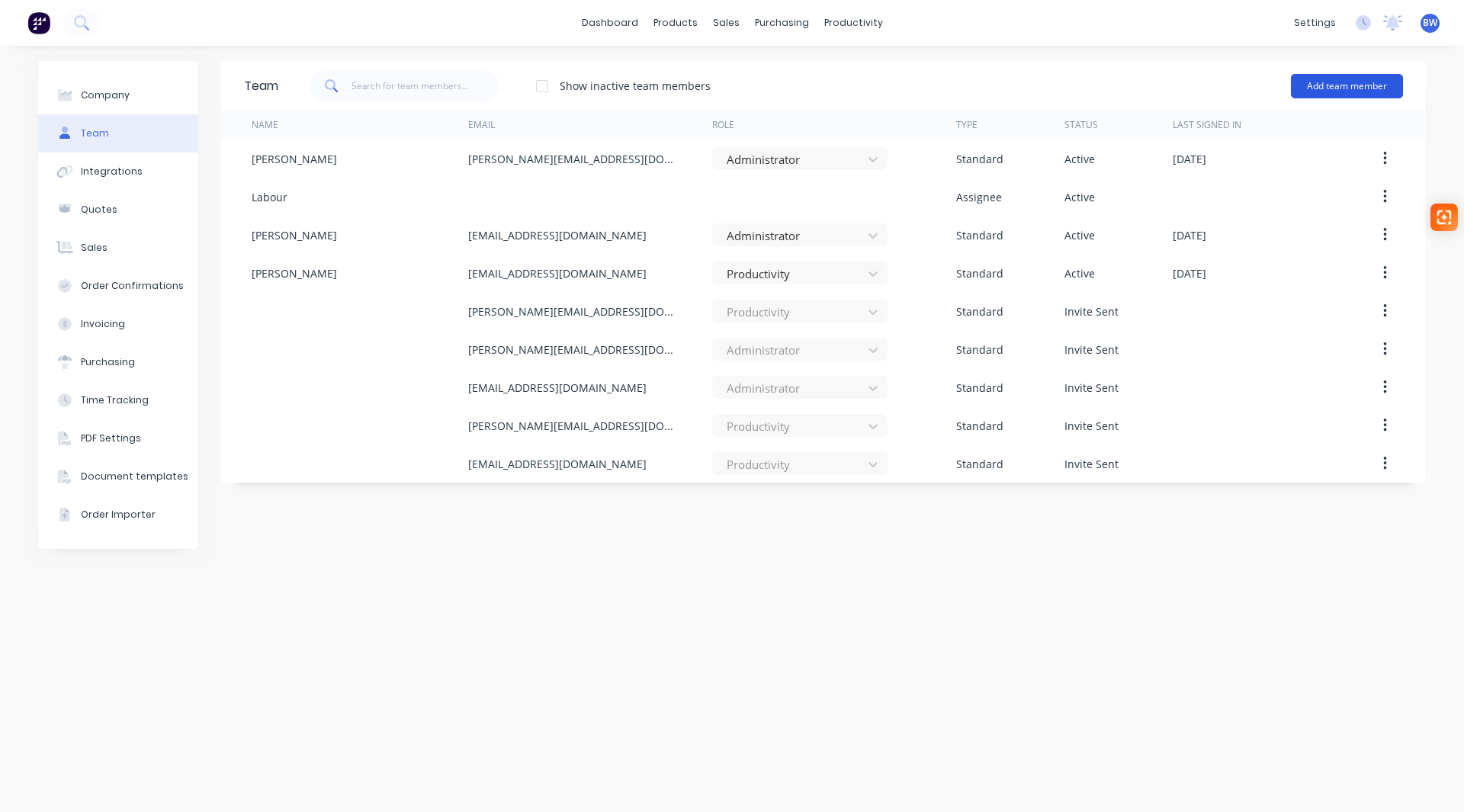
click at [1339, 94] on button "Add team member" at bounding box center [1347, 86] width 112 height 25
click at [1255, 136] on span "A team member that can login to Factory" at bounding box center [1281, 138] width 216 height 14
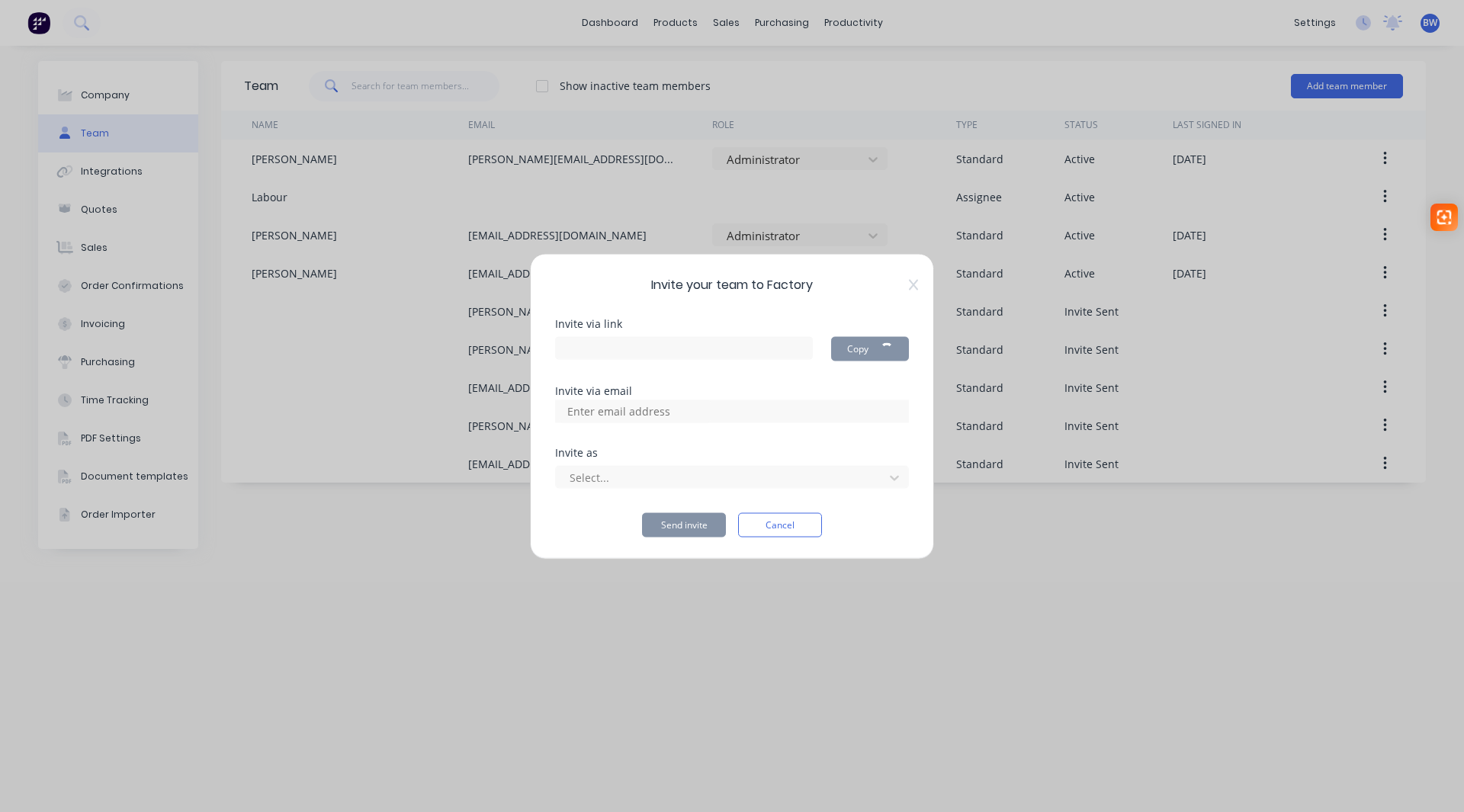
type input "[URL][DOMAIN_NAME]"
click at [656, 411] on input at bounding box center [635, 411] width 153 height 23
type input "[PERSON_NAME][EMAIL_ADDRESS][DOMAIN_NAME]"
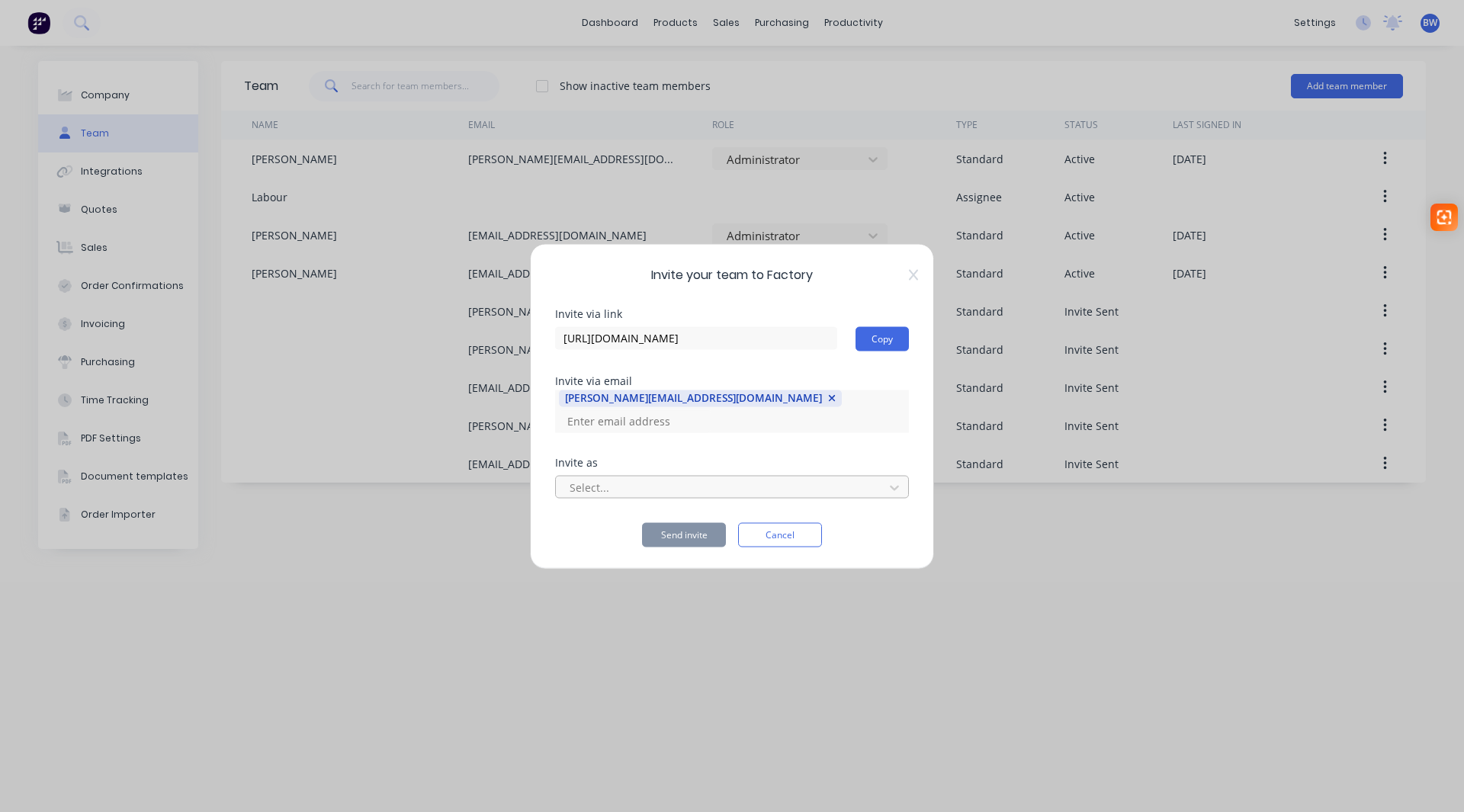
click at [663, 478] on div at bounding box center [722, 487] width 308 height 19
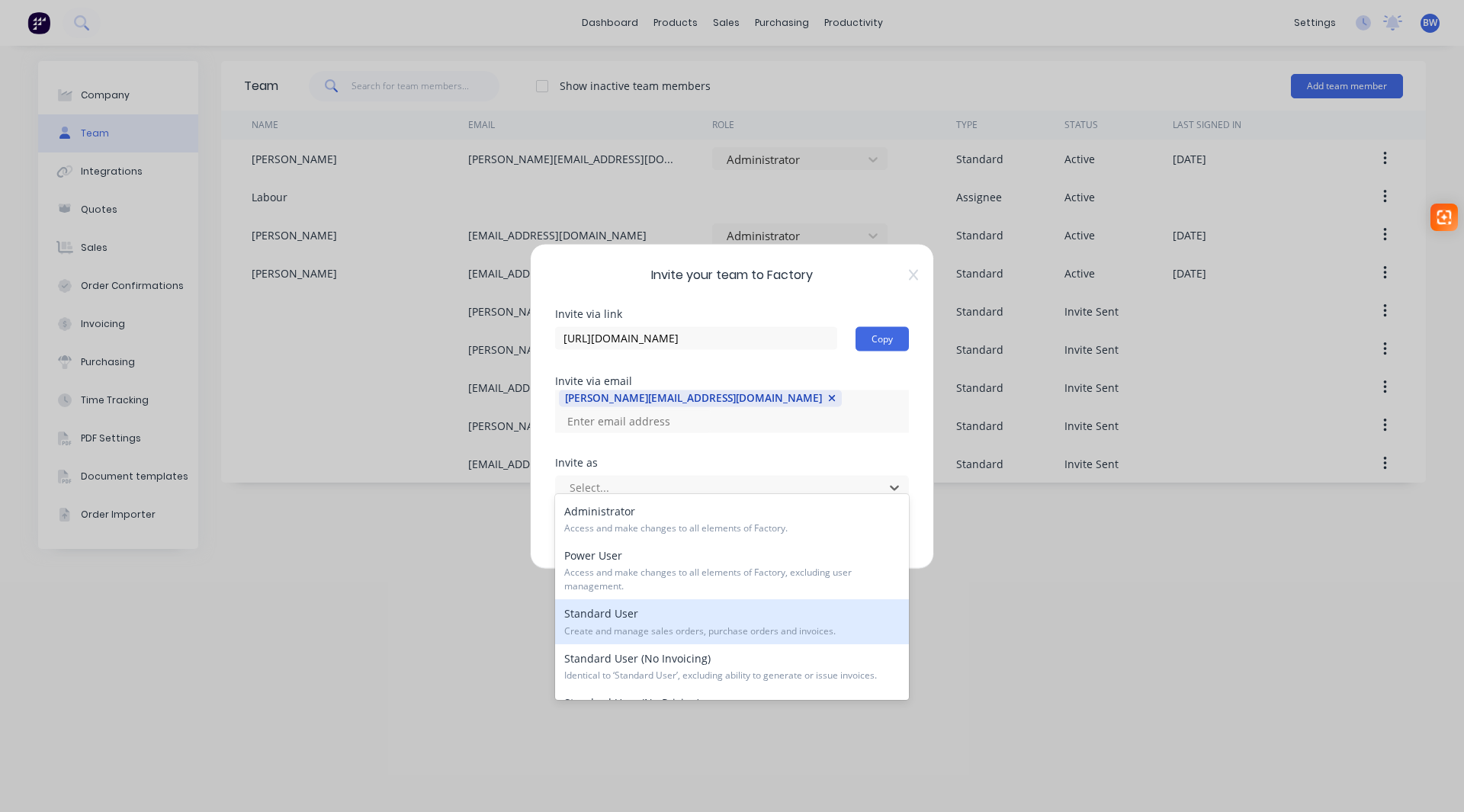
click at [636, 629] on span "Create and manage sales orders, purchase orders and invoices." at bounding box center [732, 632] width 335 height 14
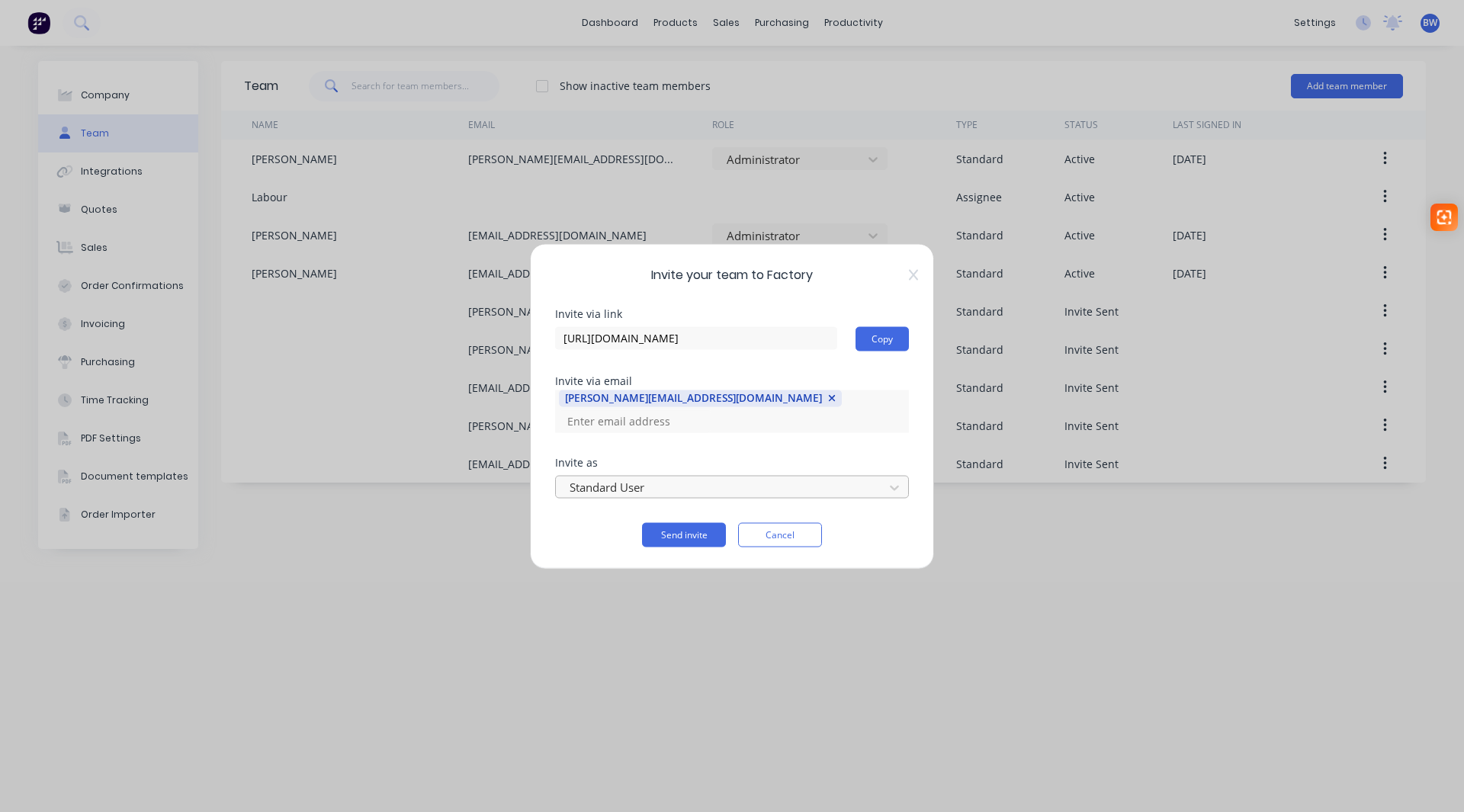
click at [666, 478] on div at bounding box center [722, 487] width 308 height 19
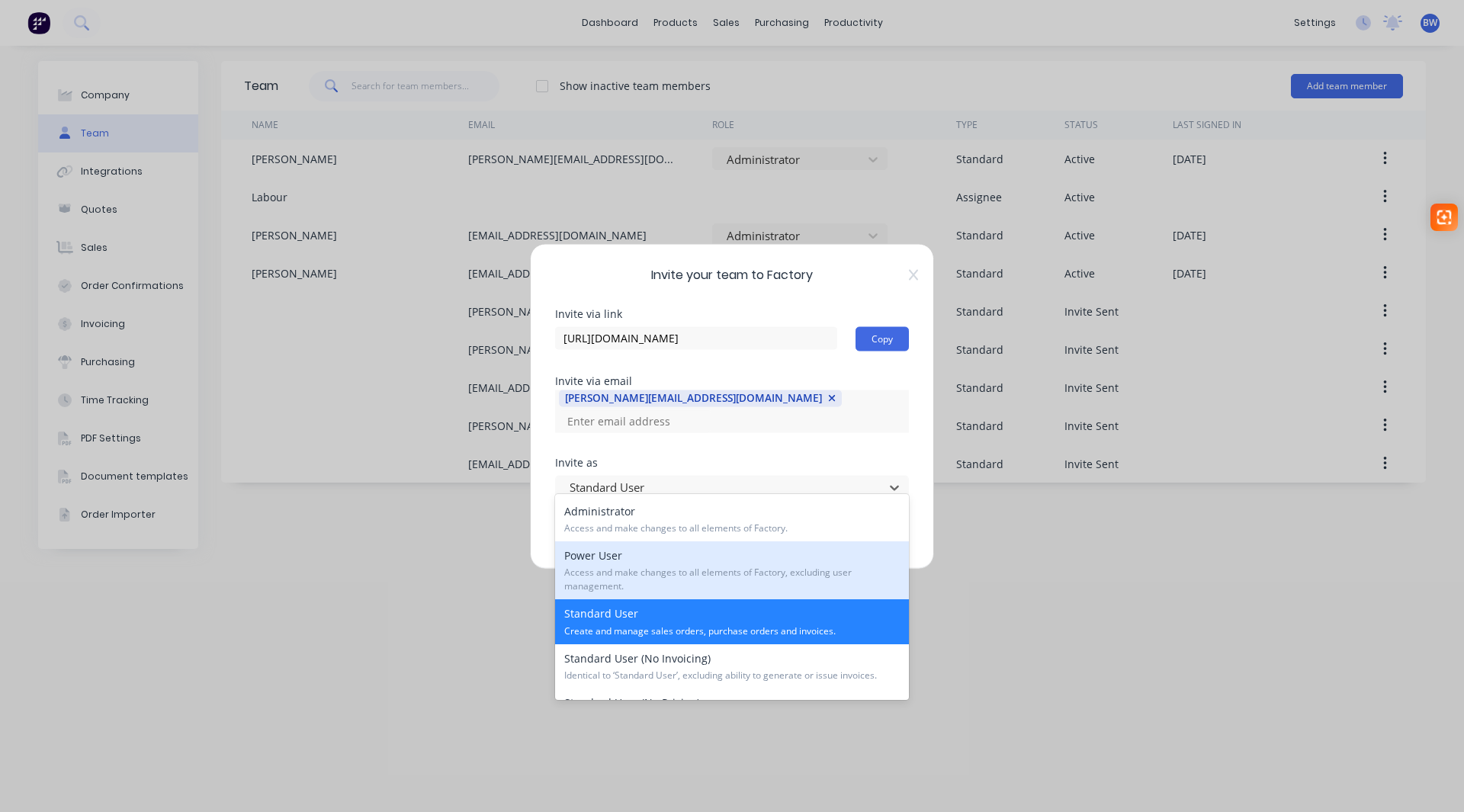
click at [695, 575] on span "Access and make changes to all elements of Factory, excluding user management." at bounding box center [732, 579] width 335 height 28
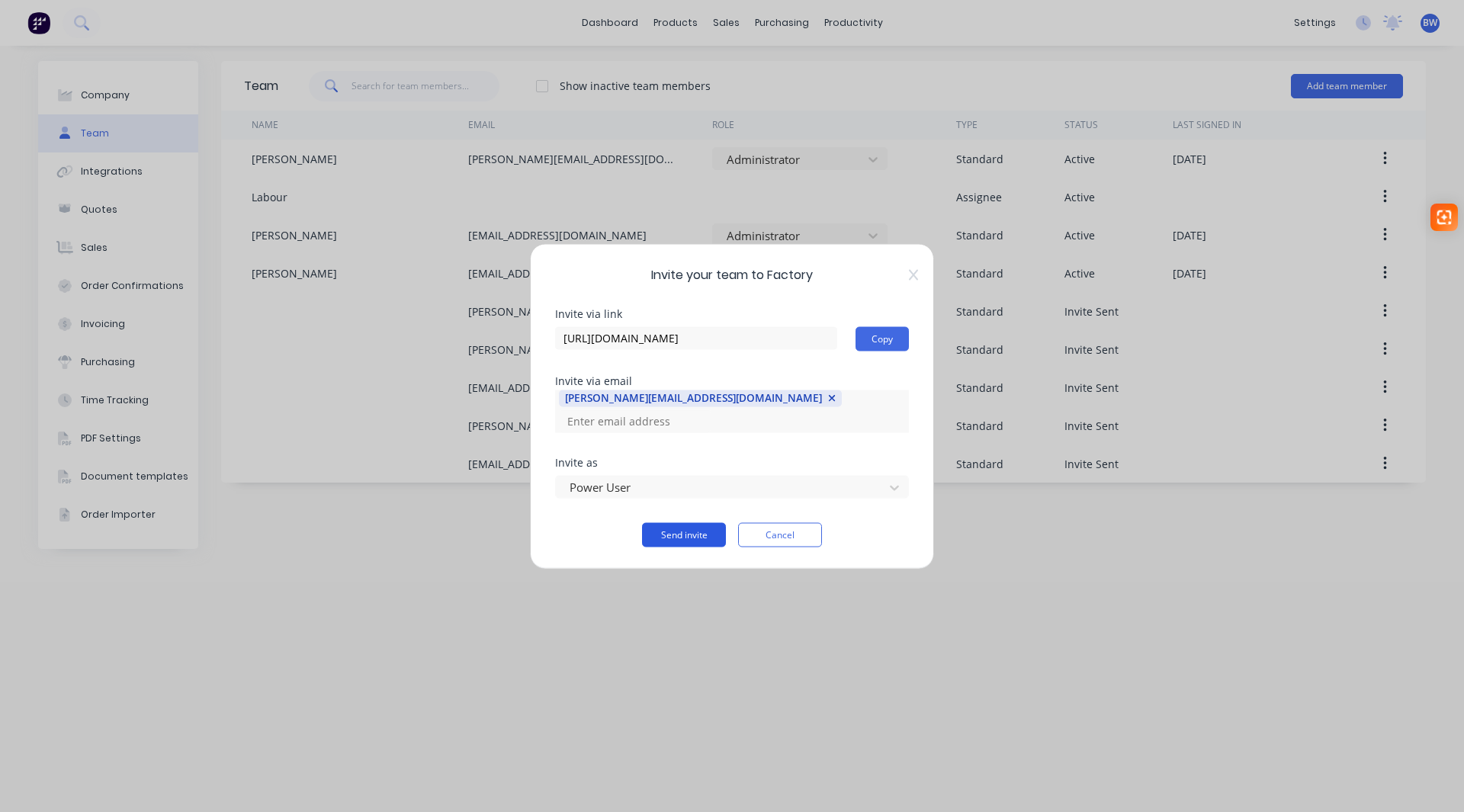
click at [686, 527] on button "Send invite" at bounding box center [683, 535] width 84 height 25
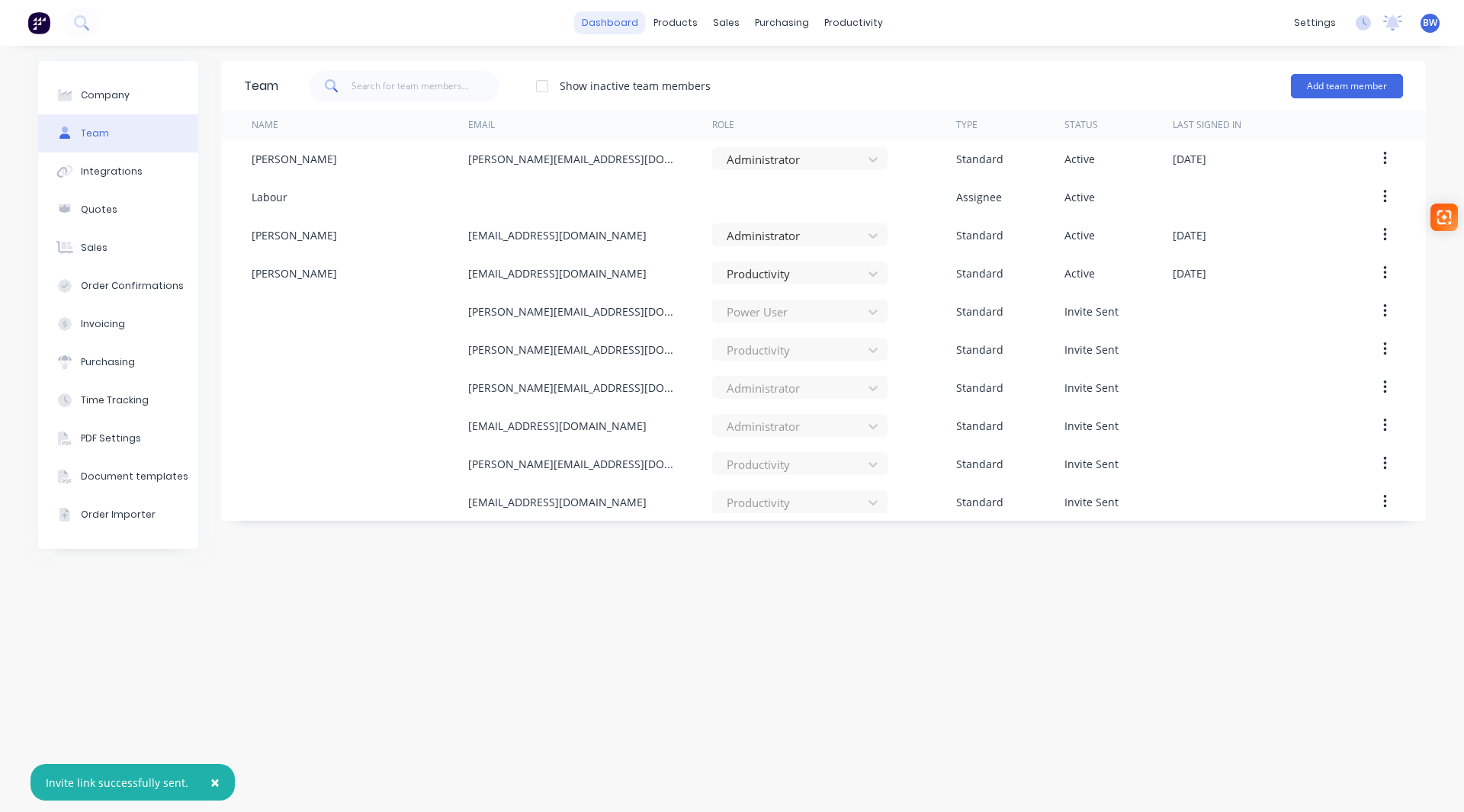
click at [623, 25] on link "dashboard" at bounding box center [610, 23] width 71 height 23
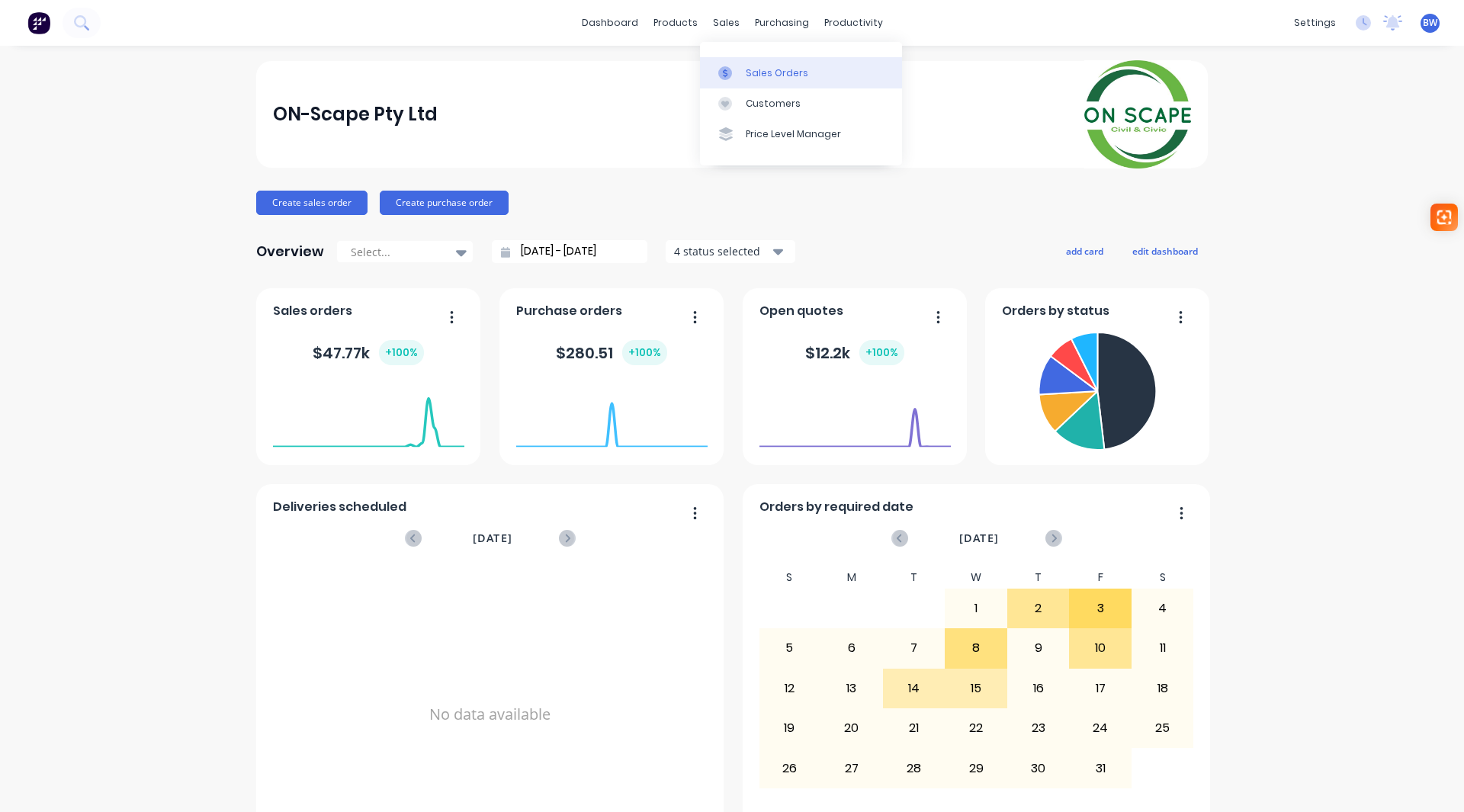
click at [785, 75] on div "Sales Orders" at bounding box center [777, 73] width 62 height 14
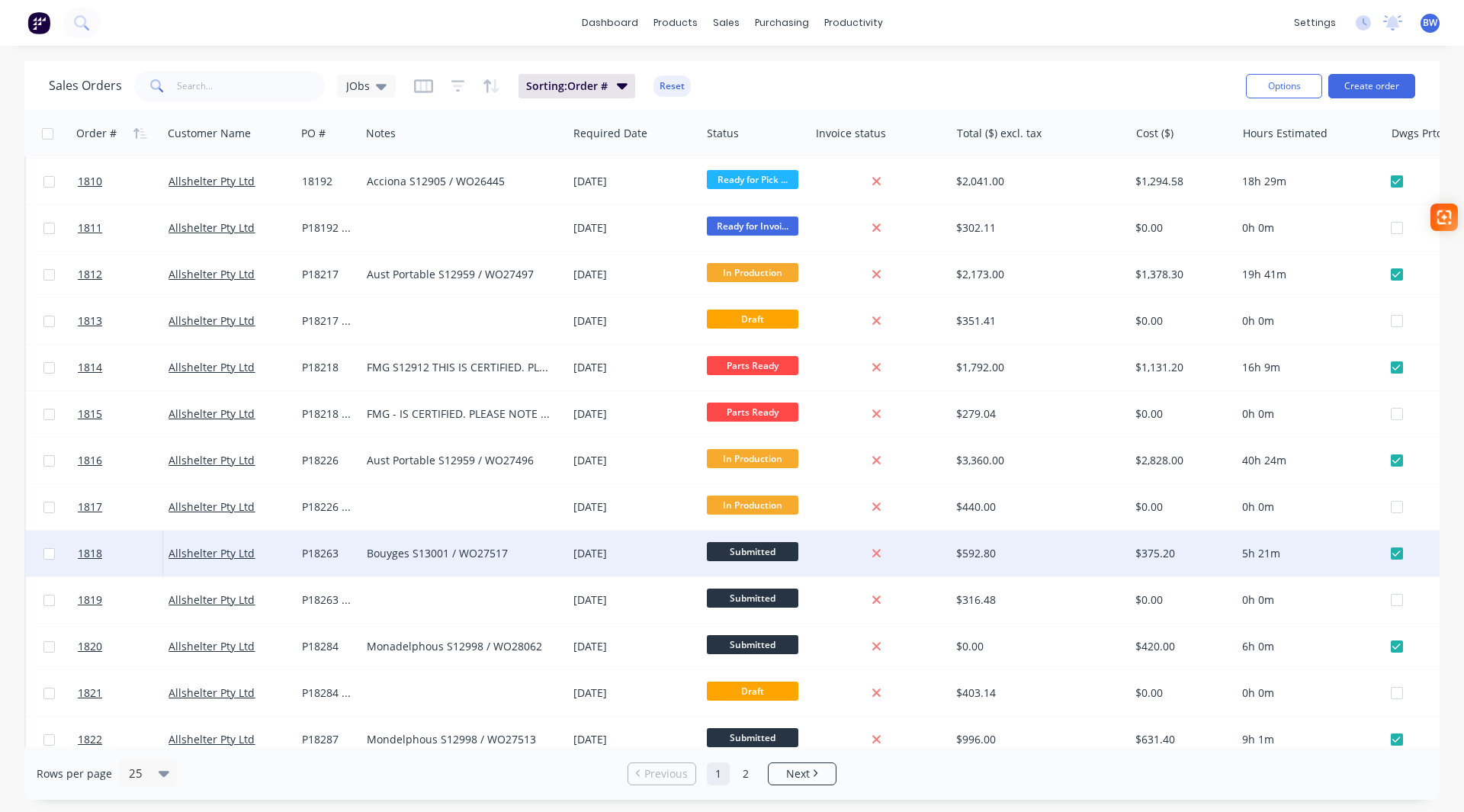
scroll to position [46, 0]
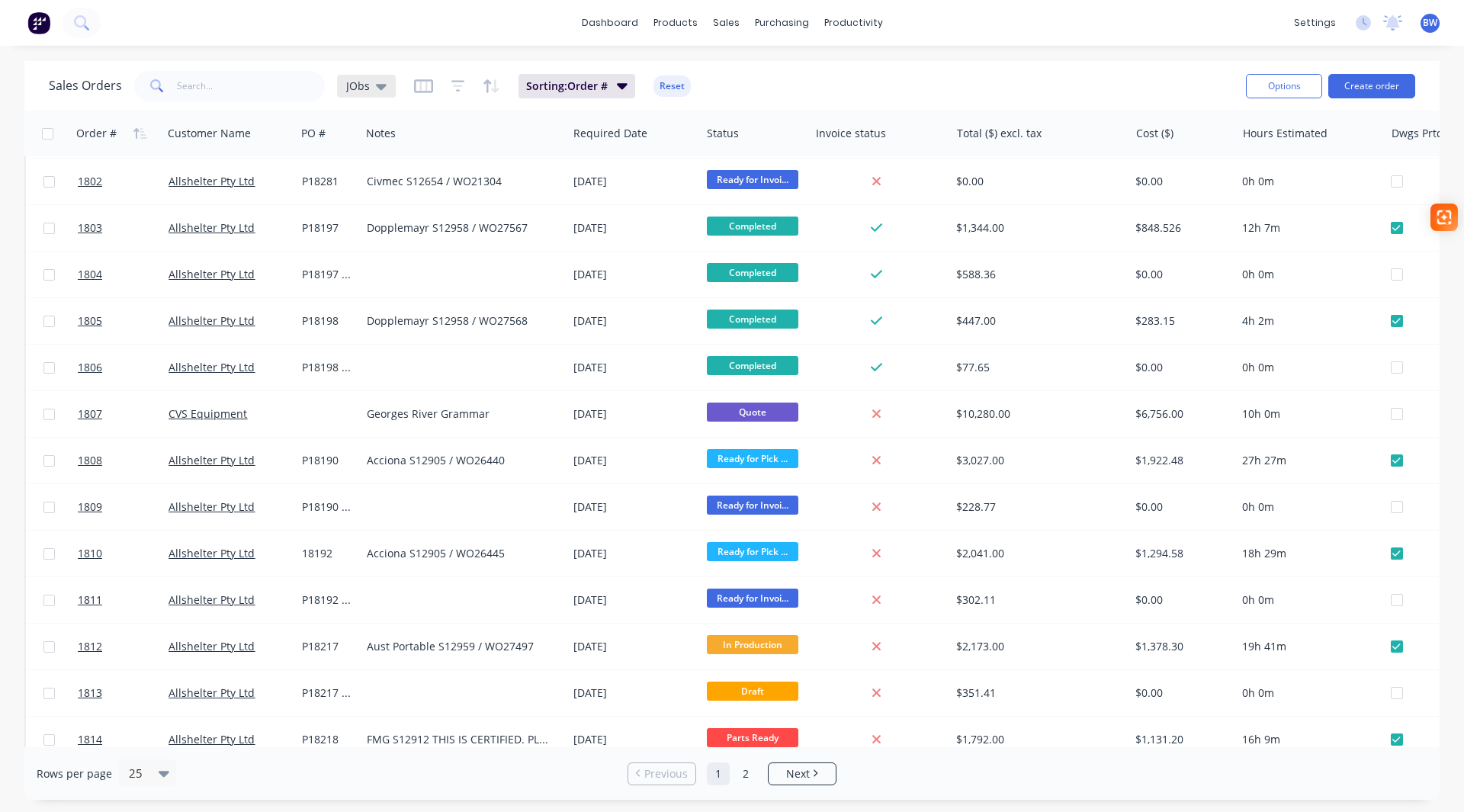
click at [381, 93] on div "JObs" at bounding box center [366, 86] width 58 height 23
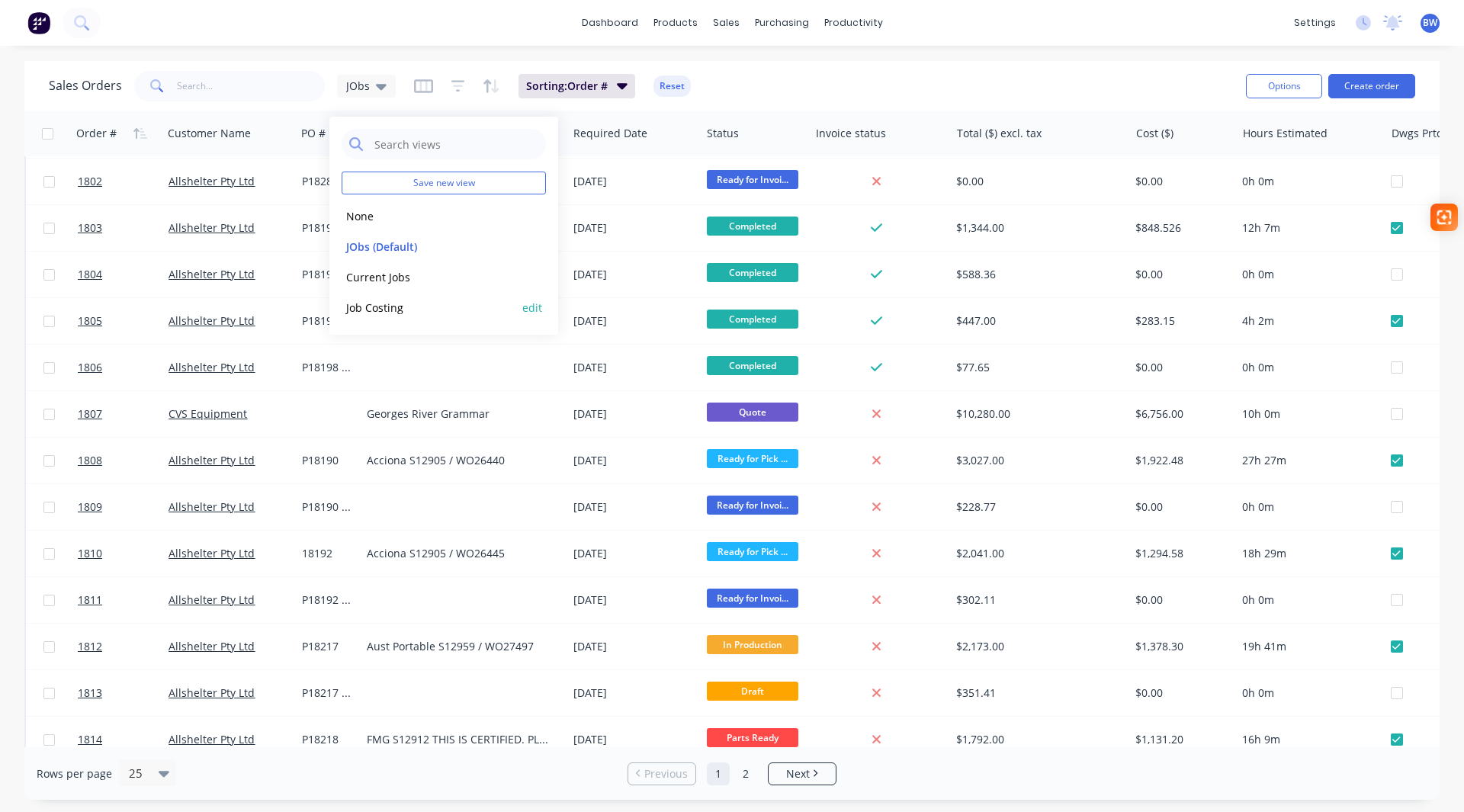
click at [388, 309] on button "Job Costing" at bounding box center [428, 307] width 174 height 18
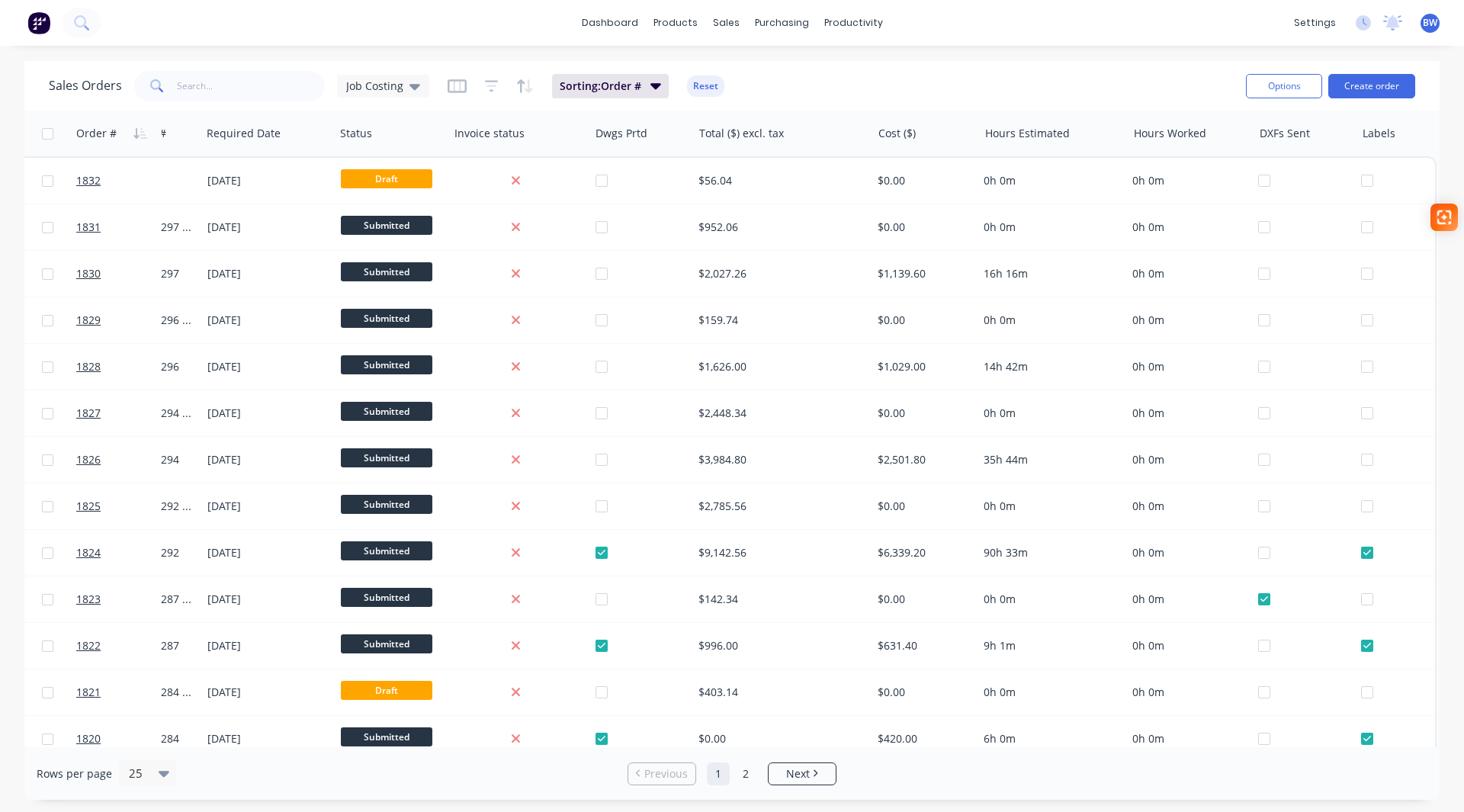
scroll to position [0, 0]
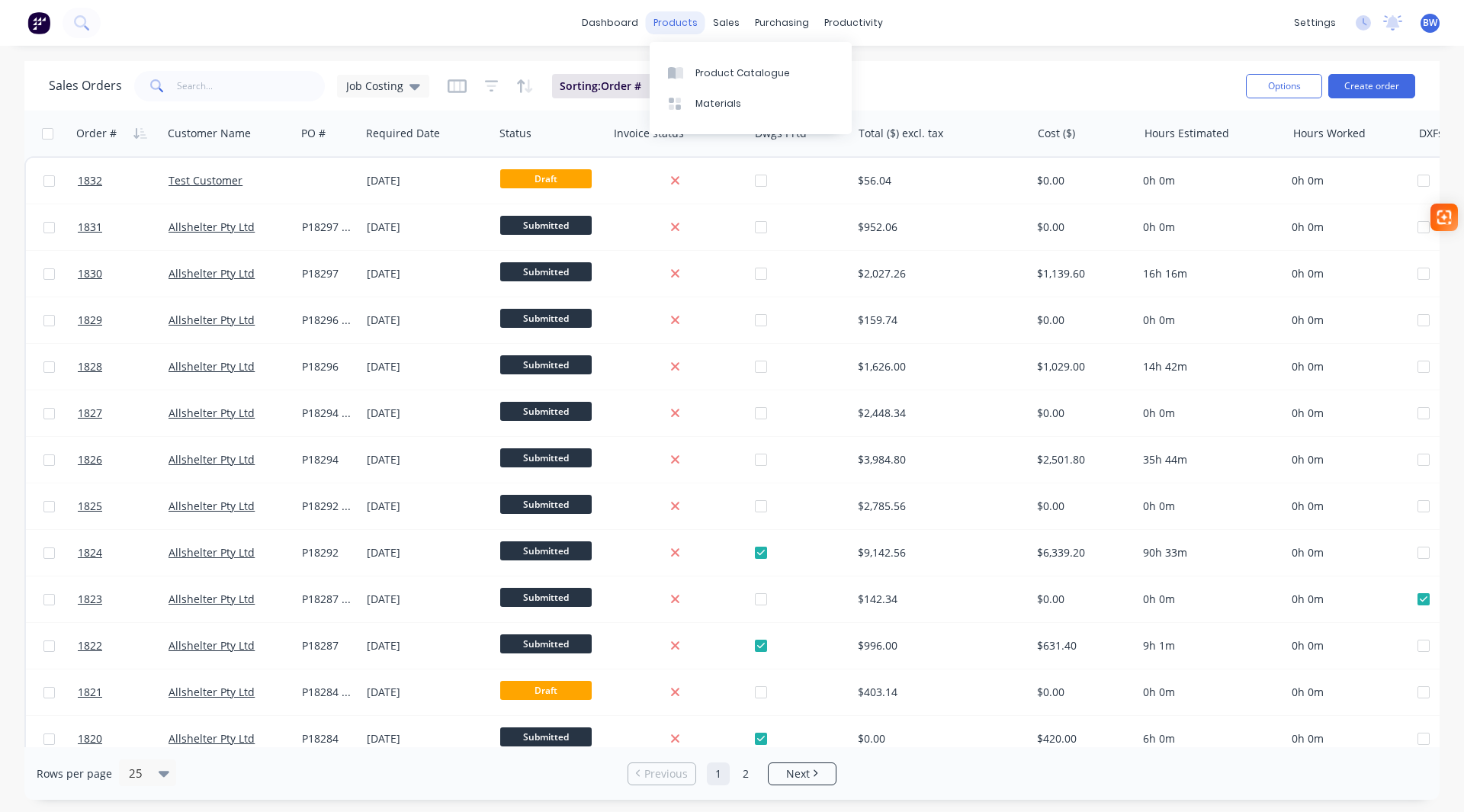
click at [681, 20] on div "products" at bounding box center [675, 23] width 59 height 23
click at [736, 72] on div "Product Catalogue" at bounding box center [742, 73] width 94 height 14
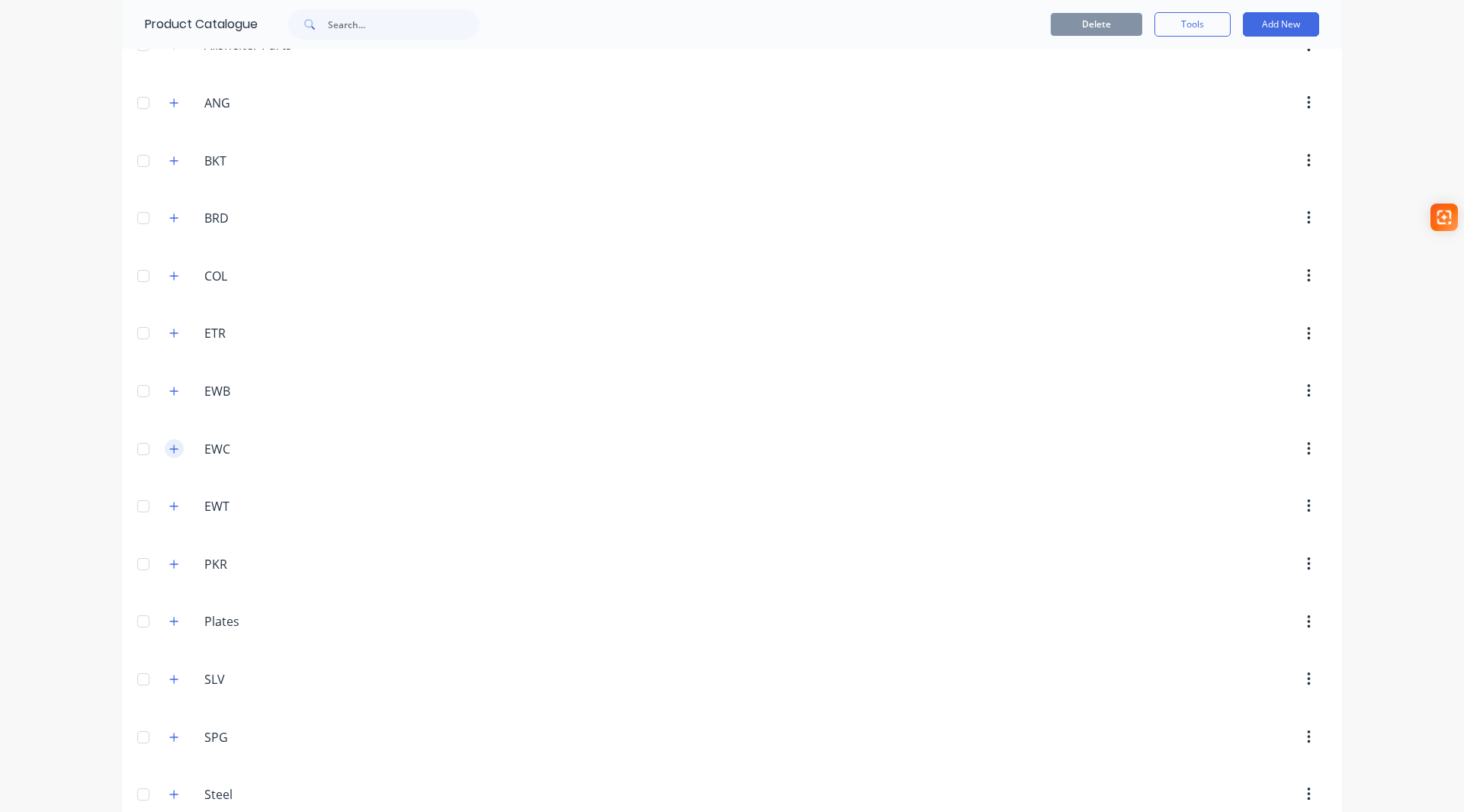
scroll to position [227, 0]
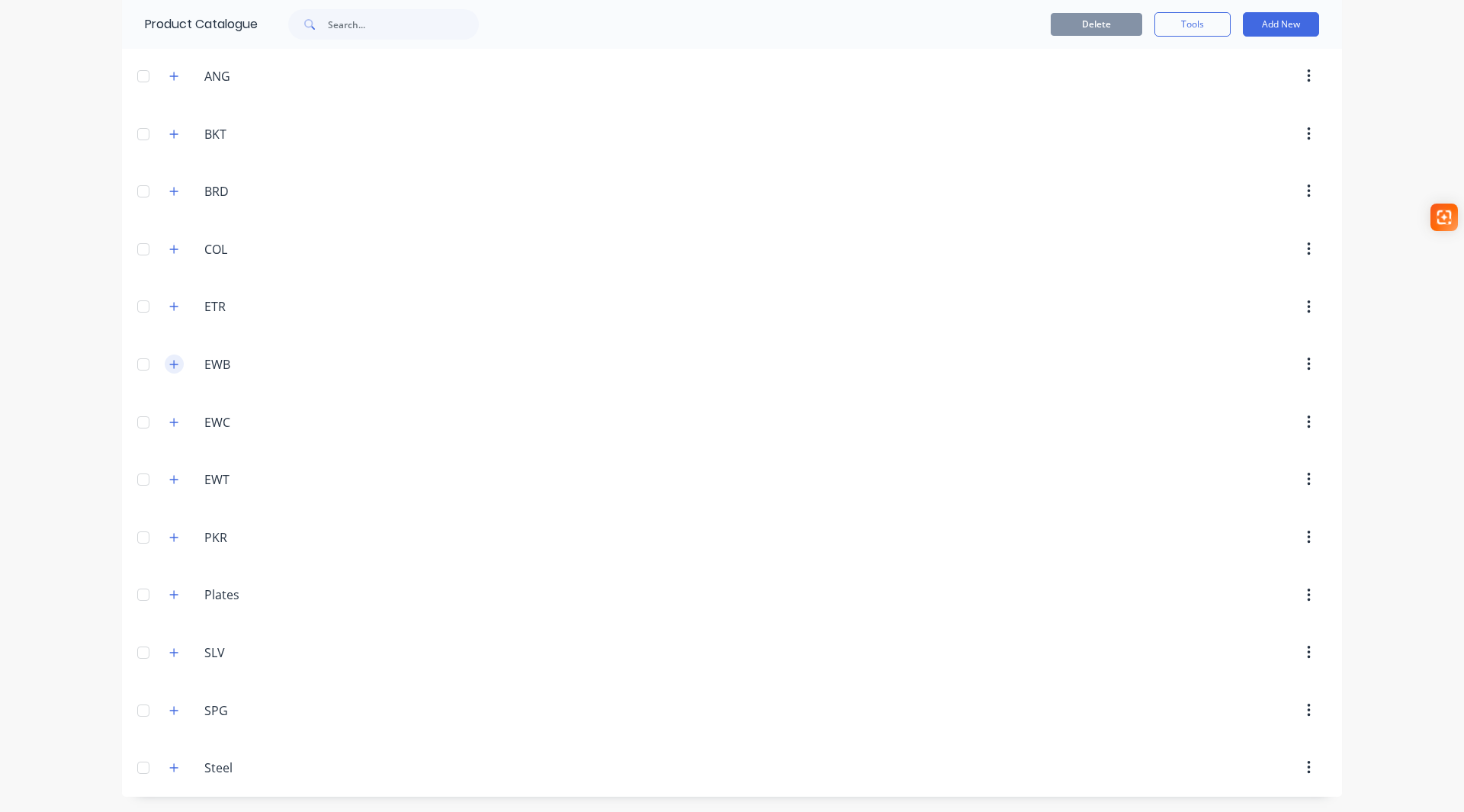
click at [170, 369] on icon "button" at bounding box center [174, 365] width 9 height 11
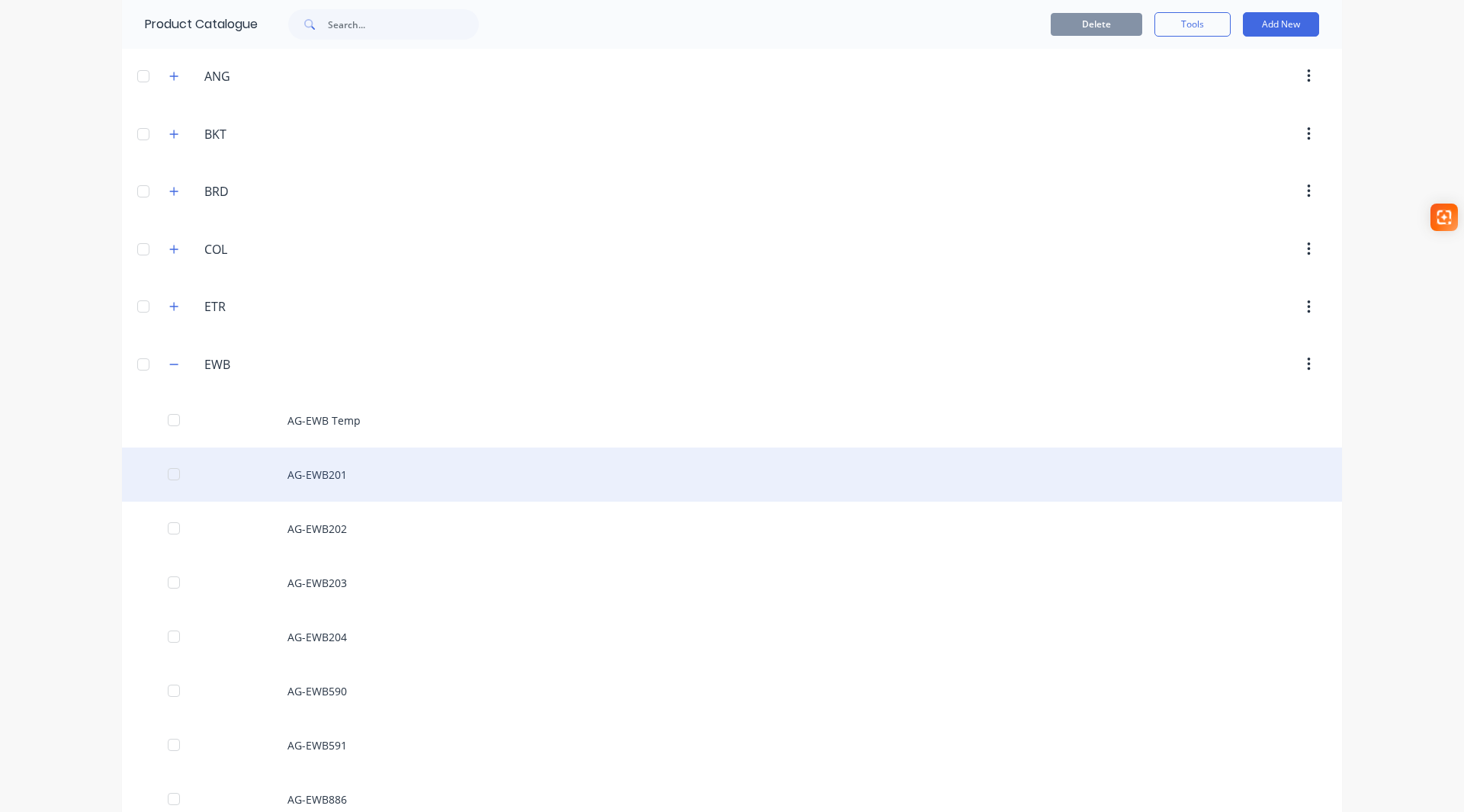
click at [315, 470] on div "AG-EWB201" at bounding box center [732, 474] width 1221 height 54
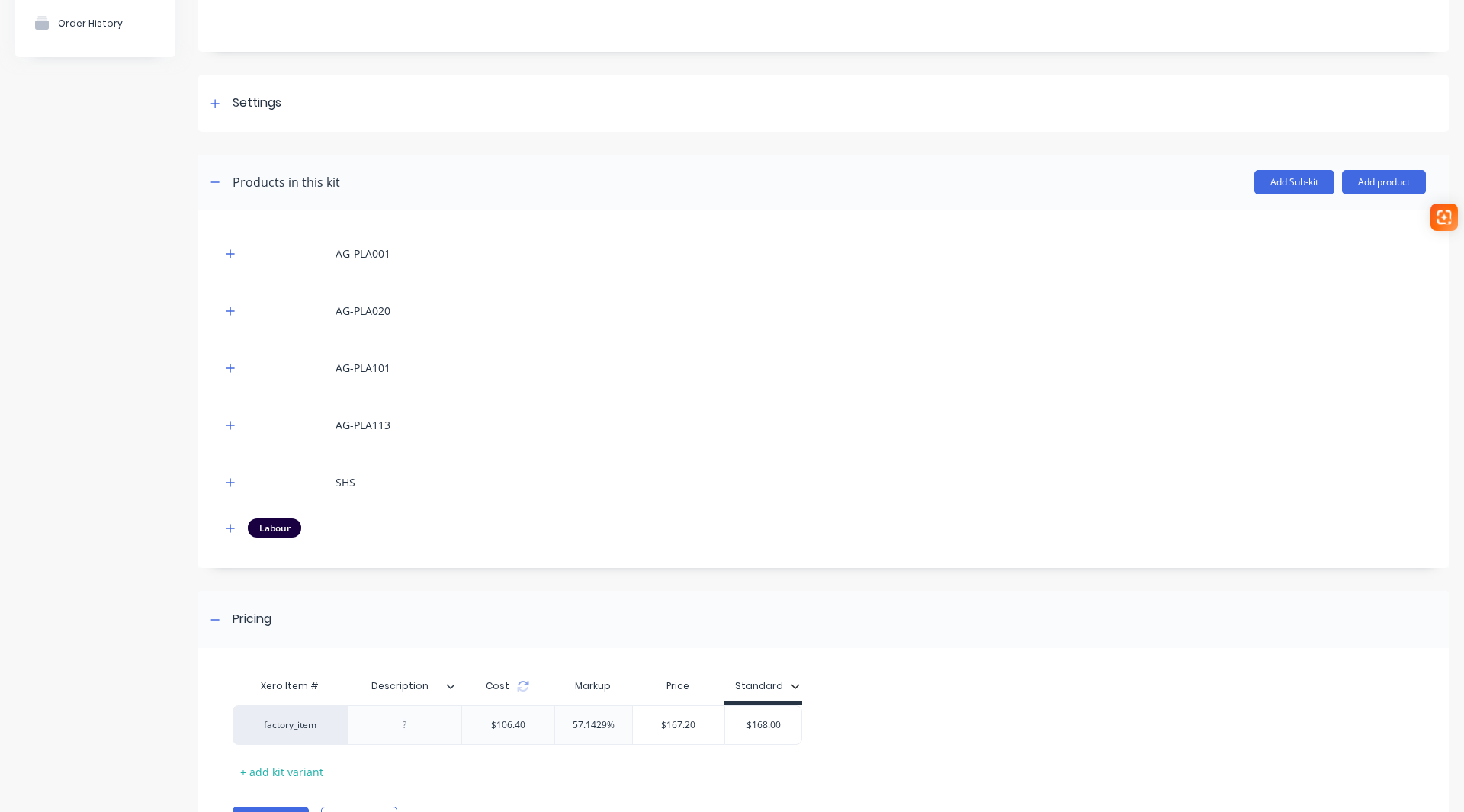
scroll to position [153, 0]
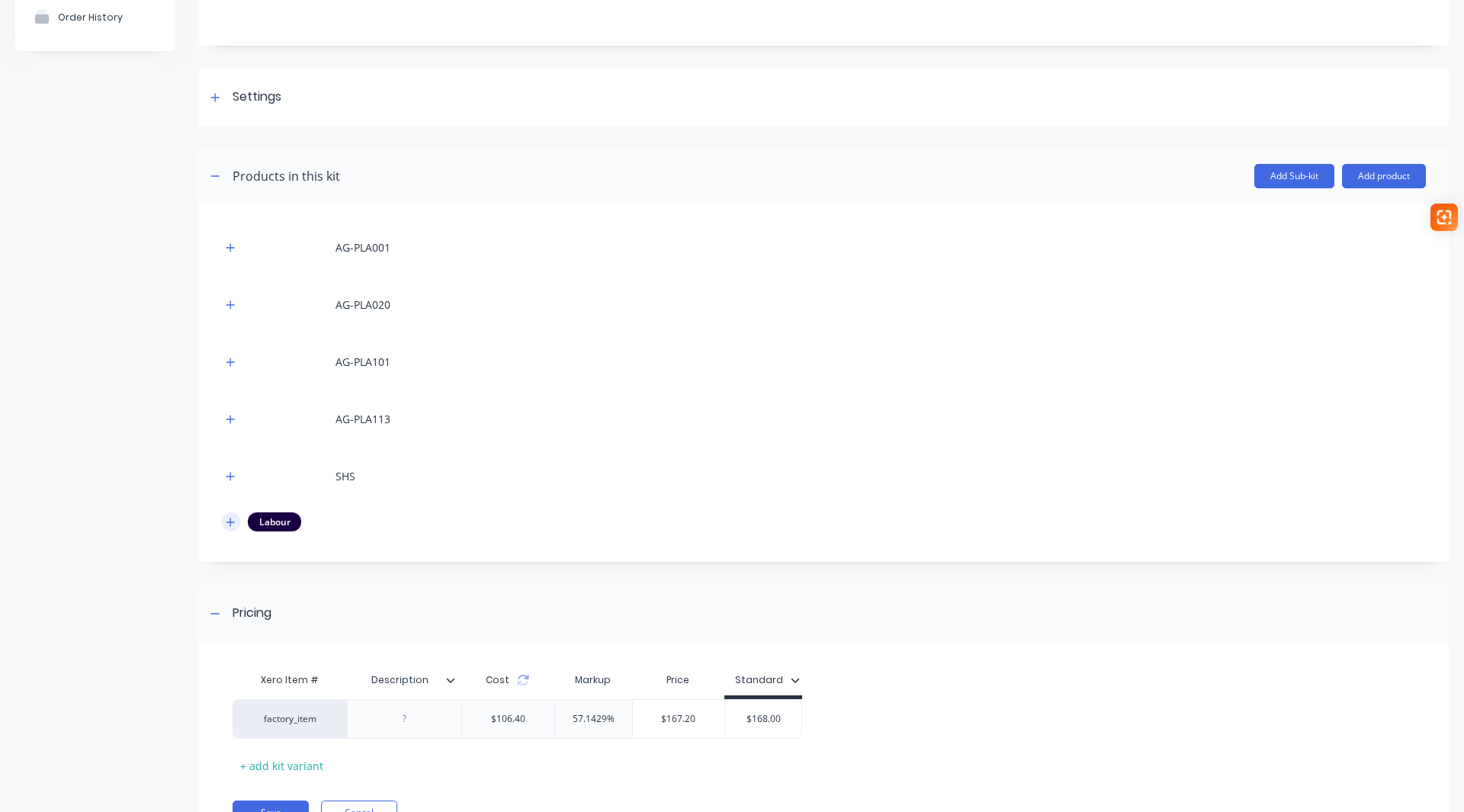
click at [232, 523] on icon "button" at bounding box center [230, 523] width 9 height 11
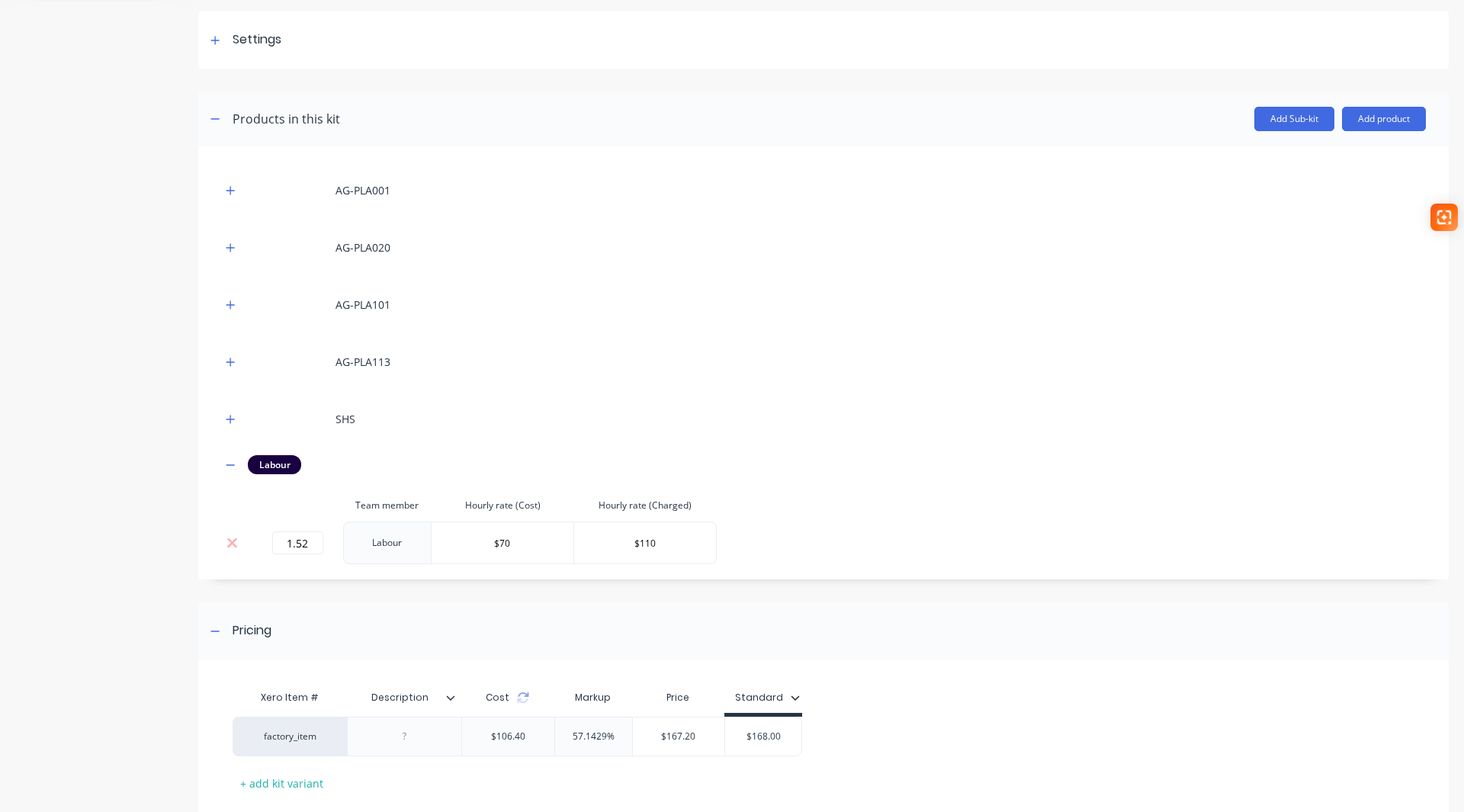
scroll to position [301, 0]
